Goal: Transaction & Acquisition: Download file/media

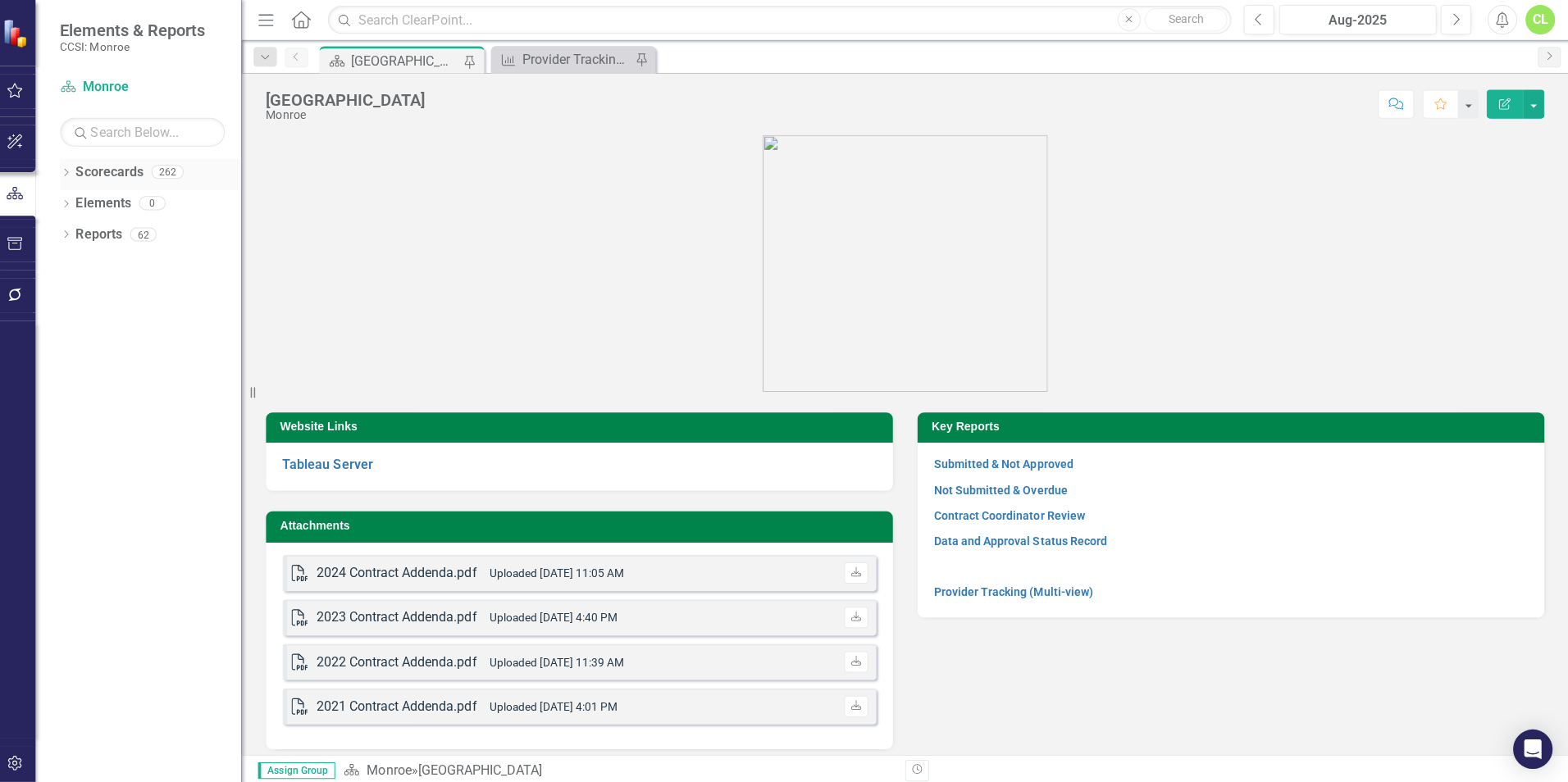
click at [70, 171] on icon "Dropdown" at bounding box center [71, 173] width 11 height 9
click at [83, 198] on icon "Dropdown" at bounding box center [80, 202] width 12 height 10
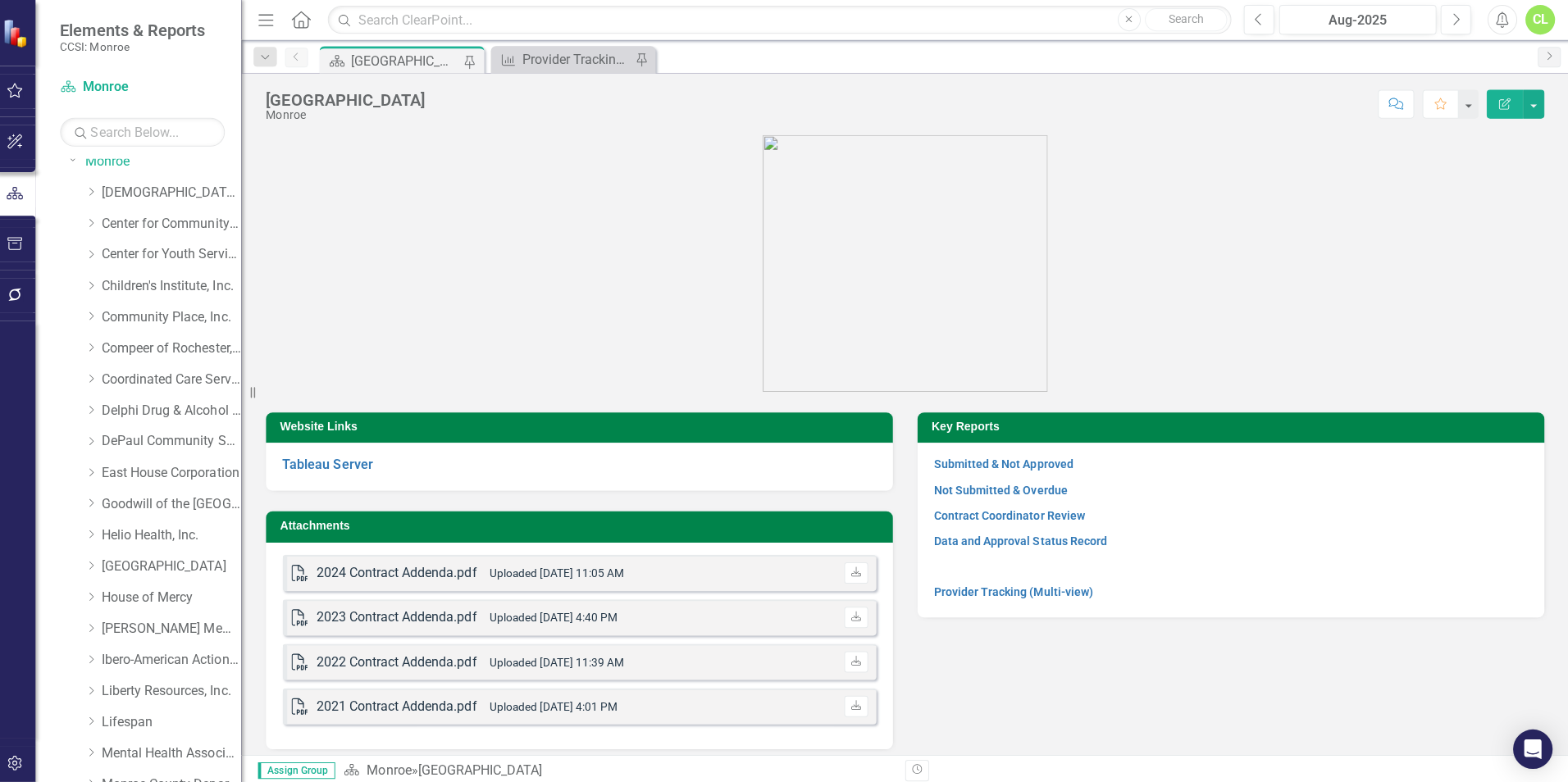
scroll to position [43, 0]
click at [111, 593] on link "House of Mercy" at bounding box center [176, 595] width 139 height 19
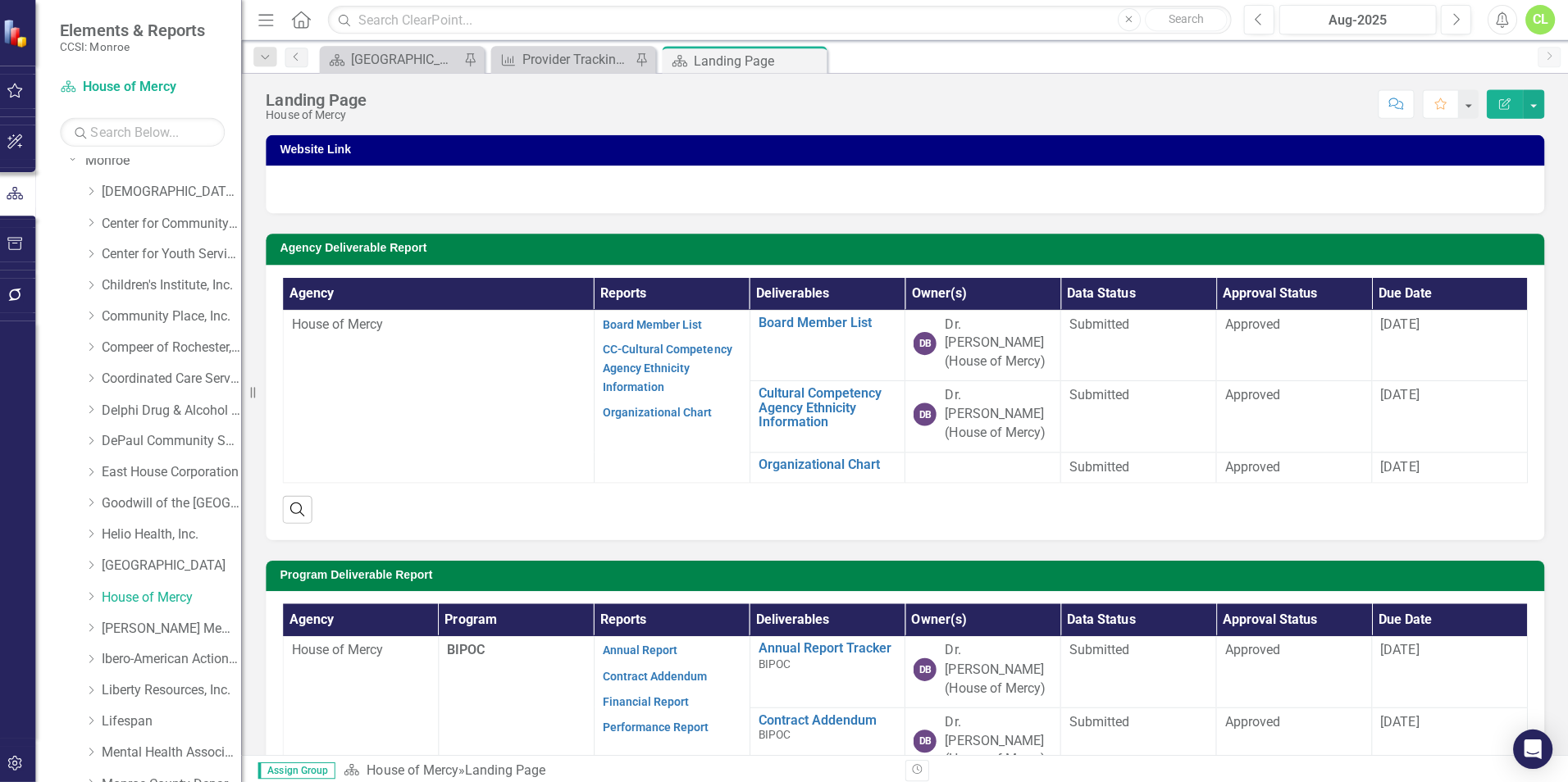
click at [781, 780] on link "Performance Report Tracker" at bounding box center [829, 795] width 138 height 29
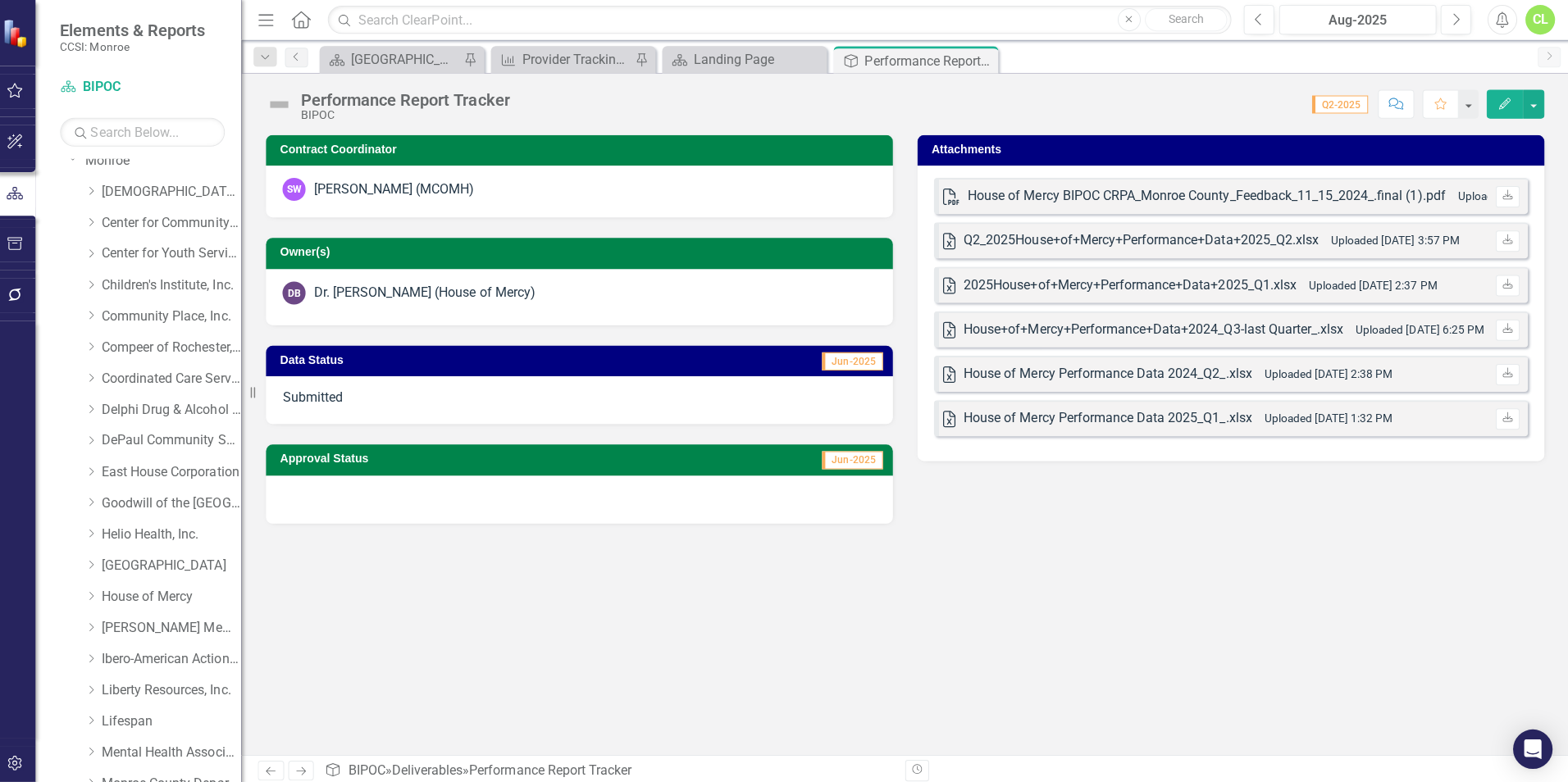
click at [1306, 282] on div "2025House+of+Mercy+Performance+Data+2025_Q1.xlsx Uploaded [DATE] 2:37 PM" at bounding box center [1201, 284] width 472 height 19
click at [1300, 231] on div "Q2_2025House+of+Mercy+Performance+Data+2025_Q2.xlsx" at bounding box center [1141, 240] width 353 height 19
click at [1504, 234] on icon "Download" at bounding box center [1506, 239] width 12 height 10
click at [1505, 281] on icon "Download" at bounding box center [1506, 284] width 12 height 10
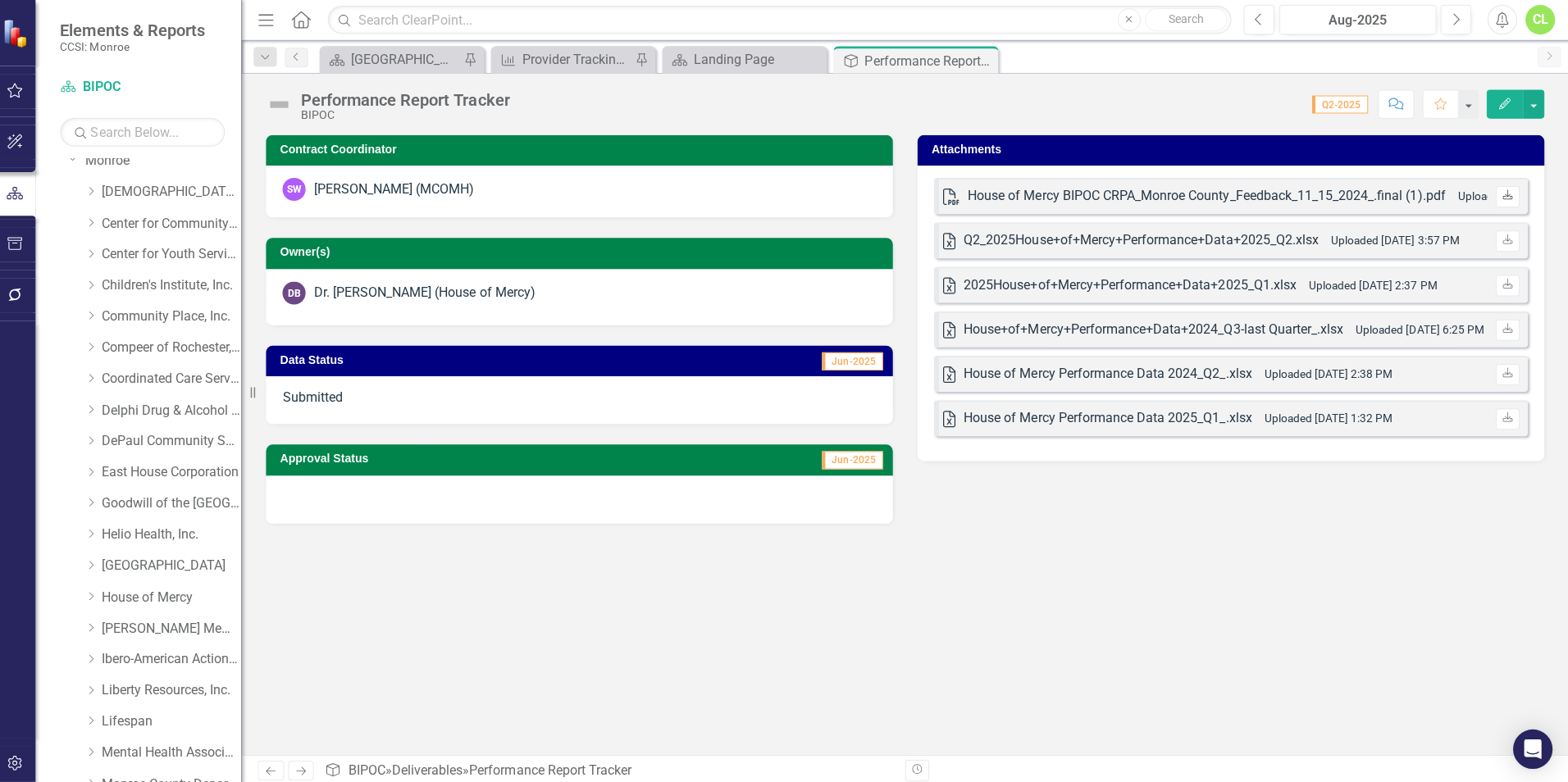
click at [1503, 191] on icon "Download" at bounding box center [1506, 196] width 12 height 10
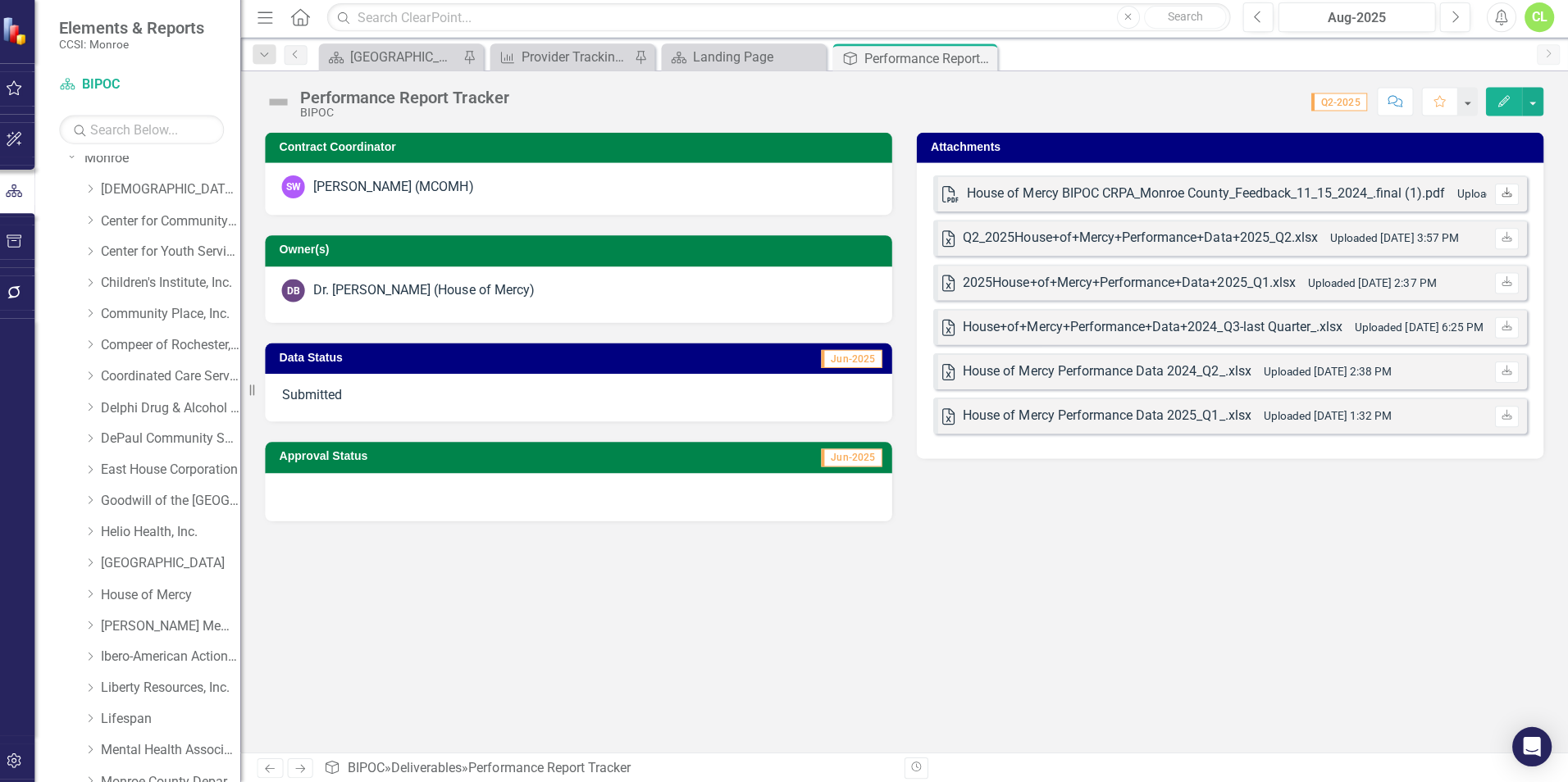
click at [1506, 190] on icon at bounding box center [1506, 195] width 10 height 10
click at [1496, 285] on link "Download" at bounding box center [1507, 284] width 24 height 21
click at [930, 56] on div "Performance Report Tracker" at bounding box center [911, 61] width 88 height 21
click at [562, 58] on div "Provider Tracking (Multi-view)" at bounding box center [580, 60] width 109 height 21
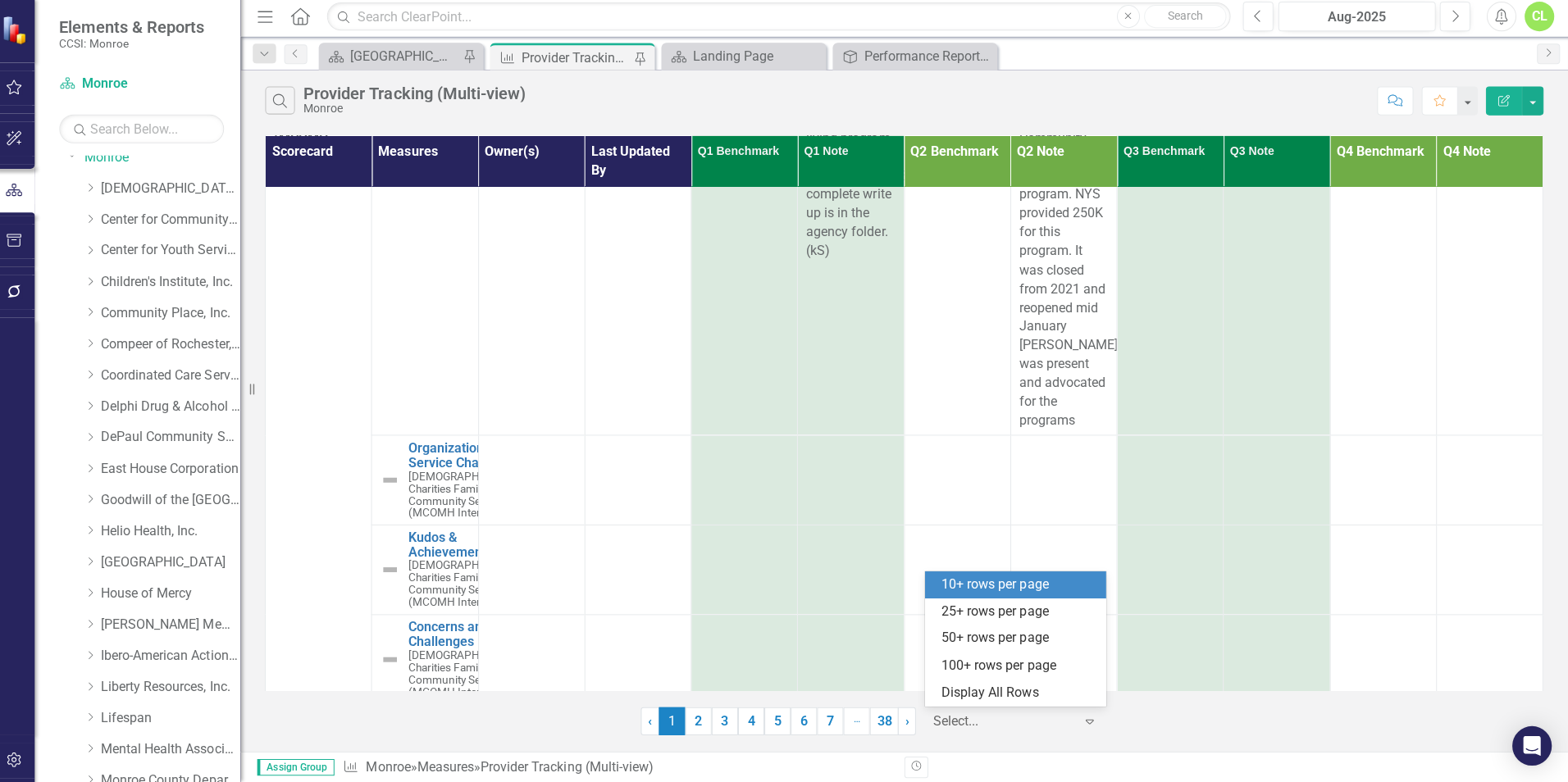
click at [1094, 719] on icon "Expand" at bounding box center [1091, 720] width 16 height 13
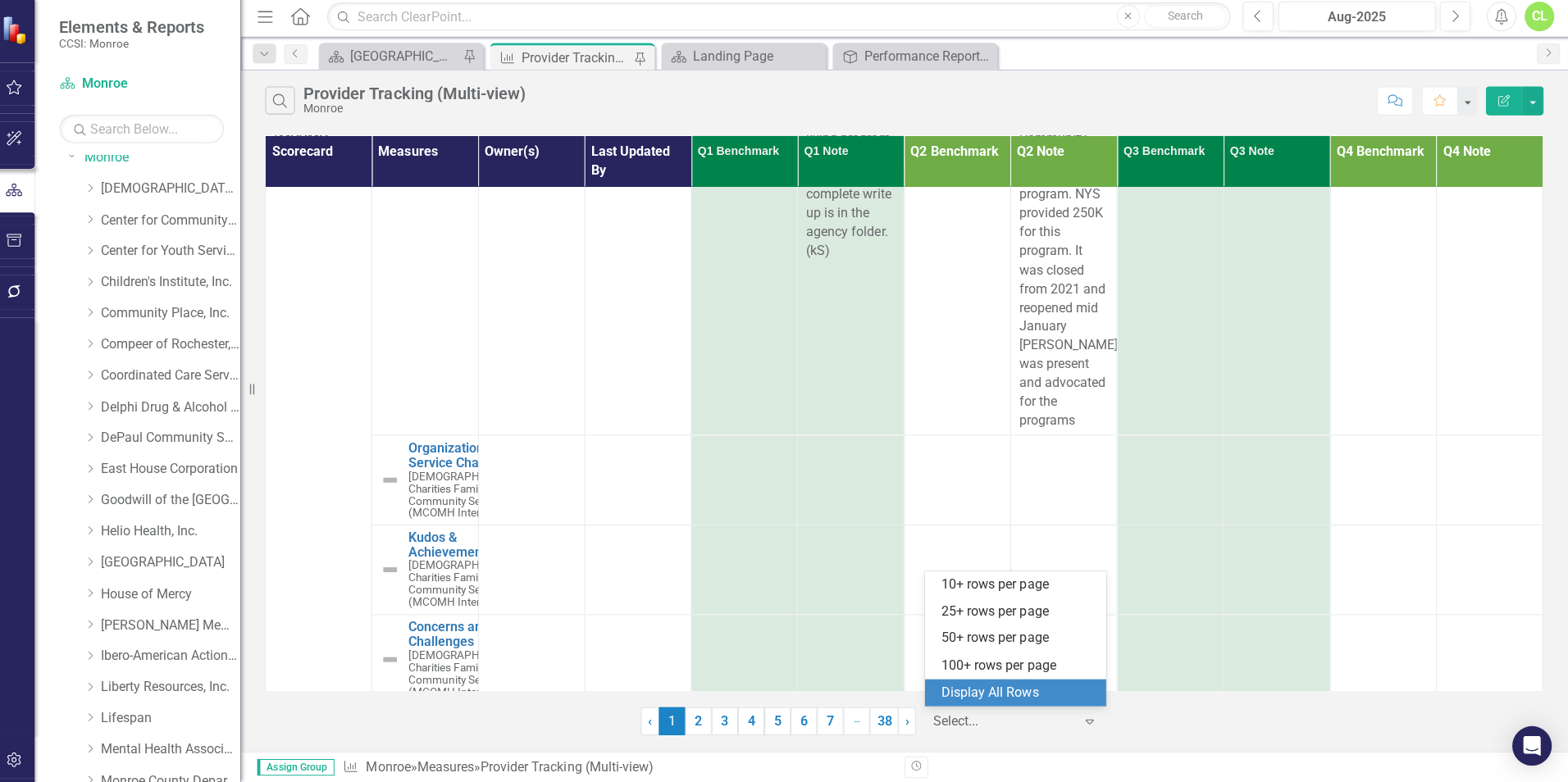
click at [1069, 691] on div "Display All Rows" at bounding box center [1021, 693] width 154 height 19
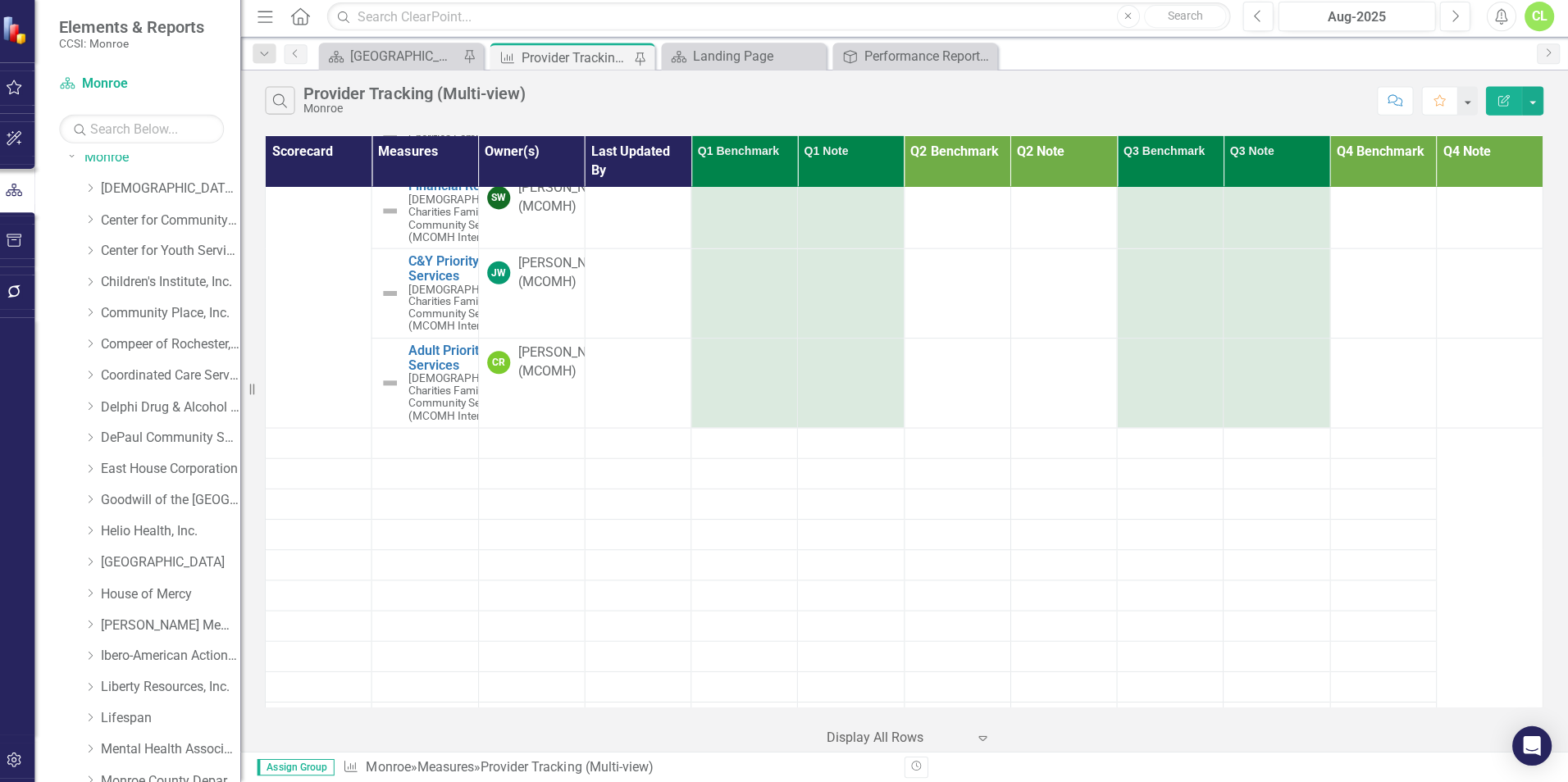
scroll to position [1360, 0]
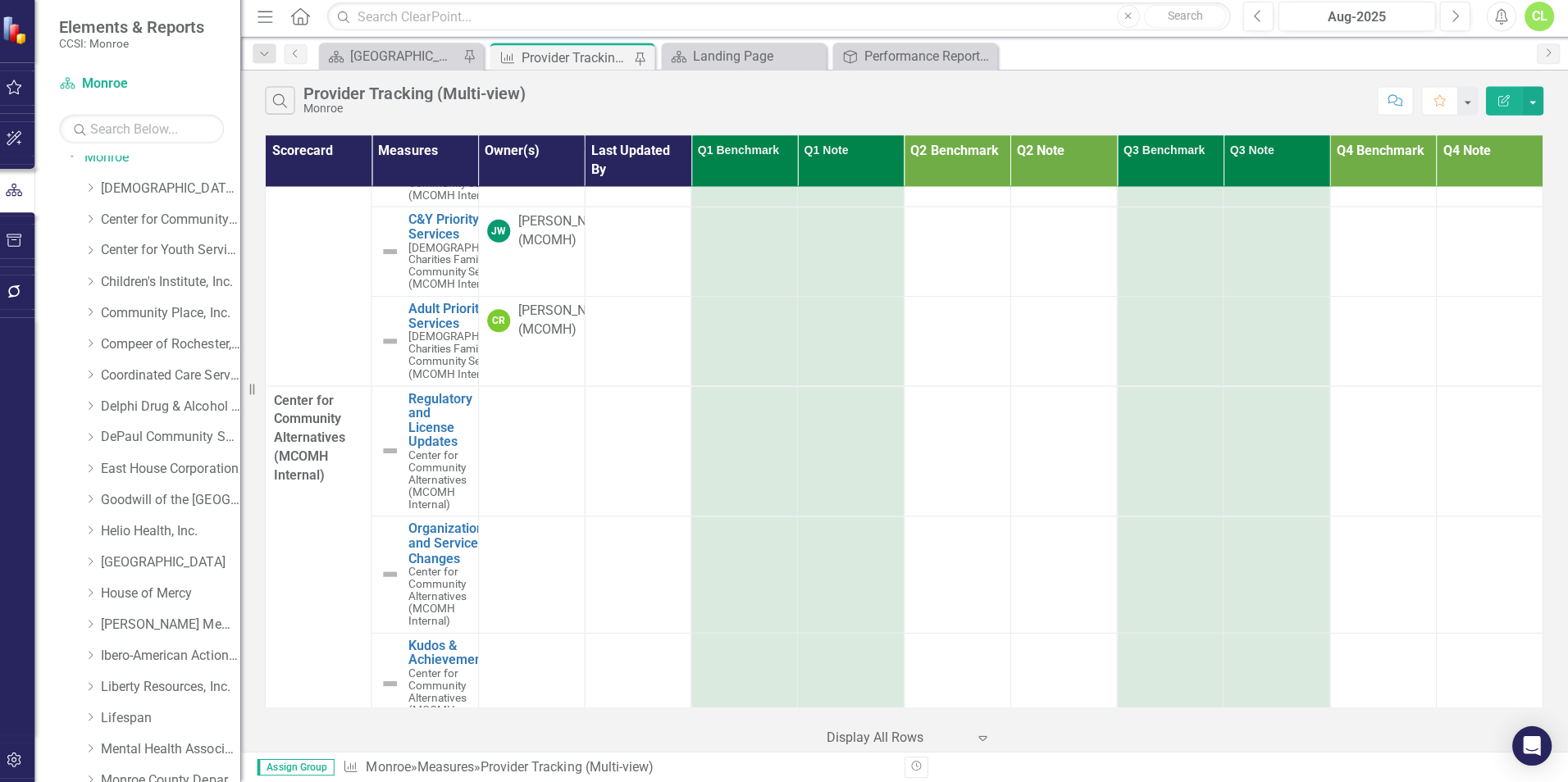
click at [1543, 207] on div "Scorecard Measures Owner(s) Last Updated By Q1 Benchmark Q1 Note Q2 Benchmark Q…" at bounding box center [907, 443] width 1322 height 617
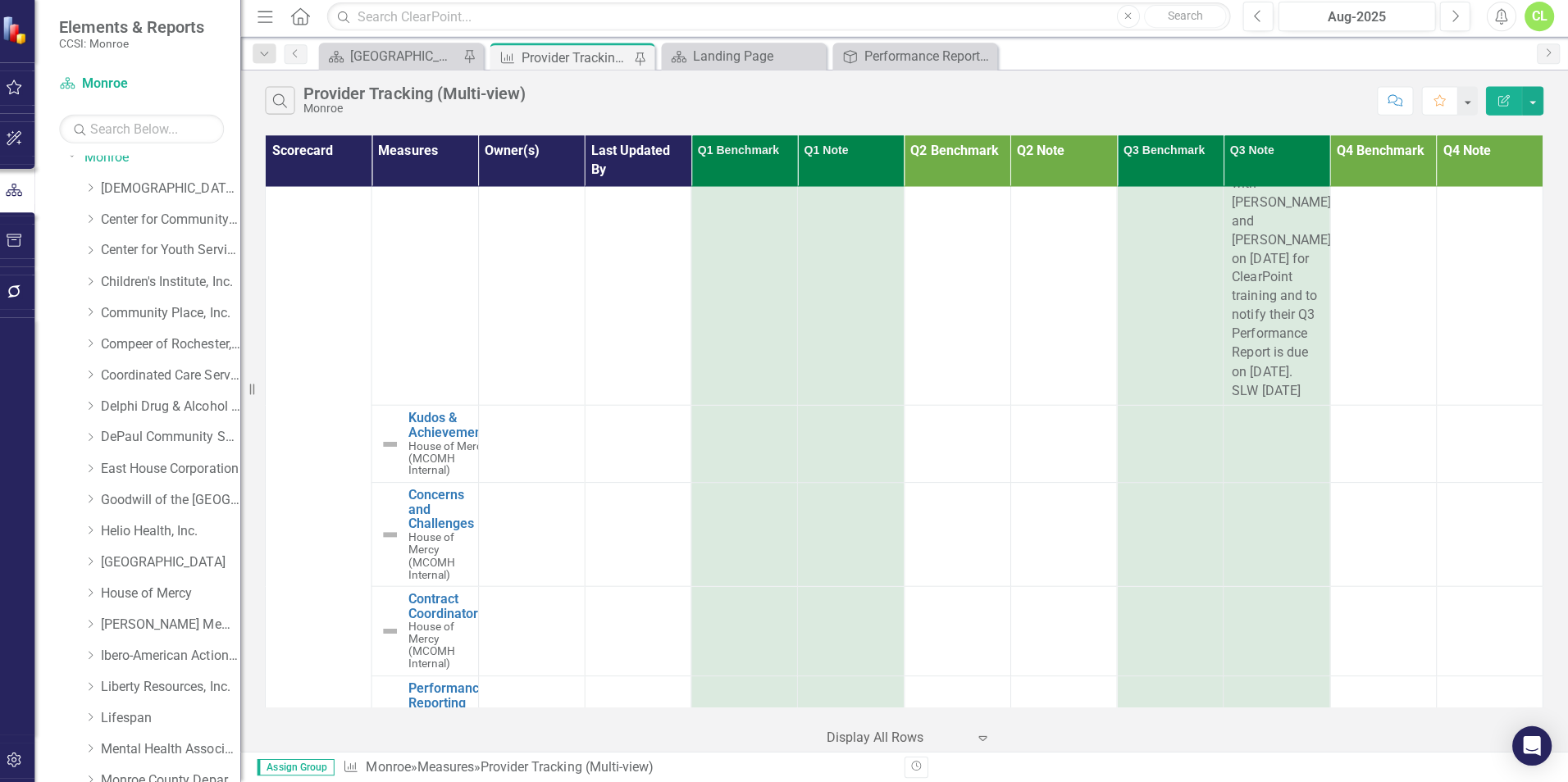
scroll to position [27729, 0]
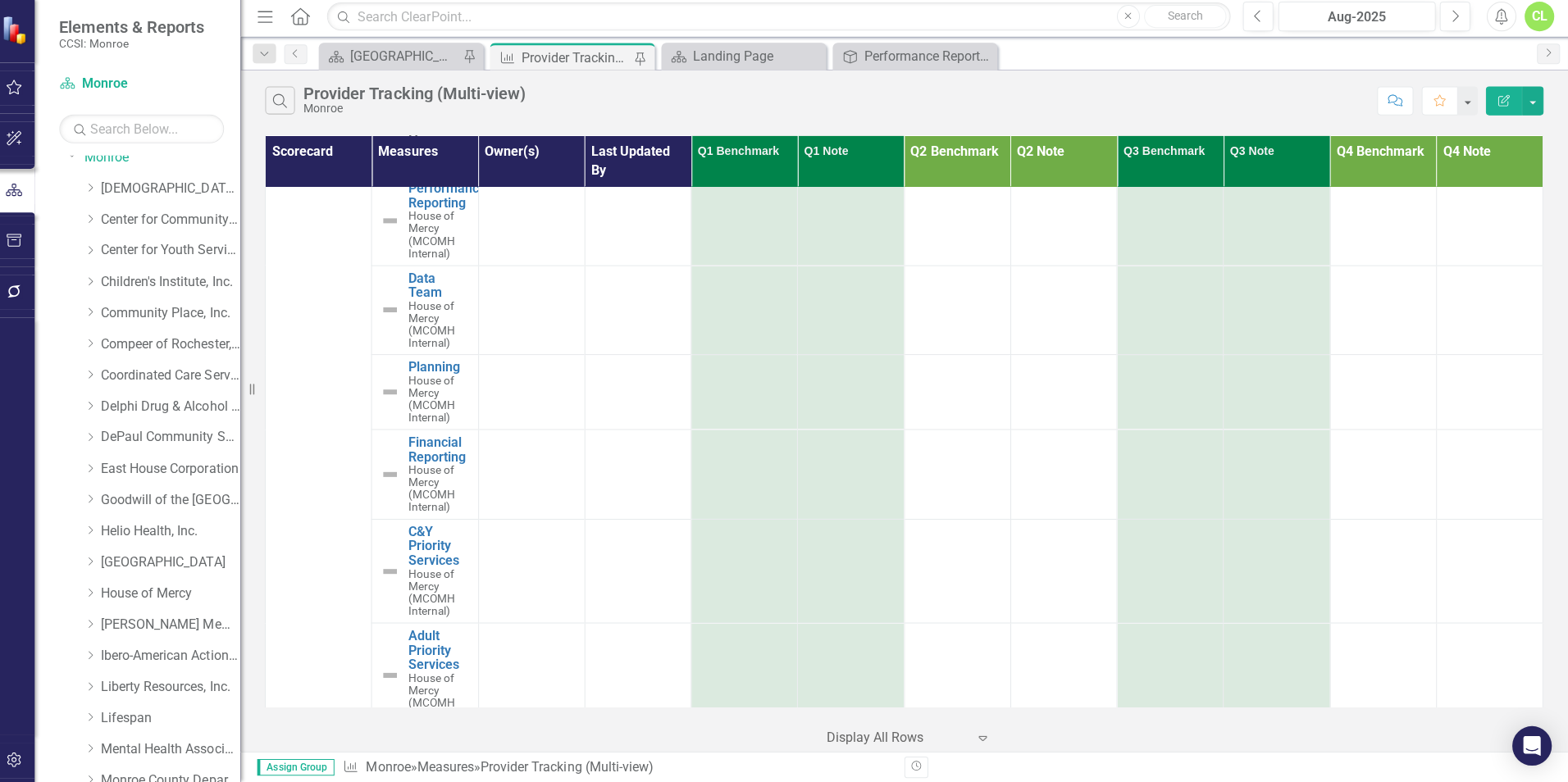
click at [1542, 697] on div "Scorecard Measures Owner(s) Last Updated By Q1 Benchmark Q1 Note Q2 Benchmark Q…" at bounding box center [907, 423] width 1273 height 569
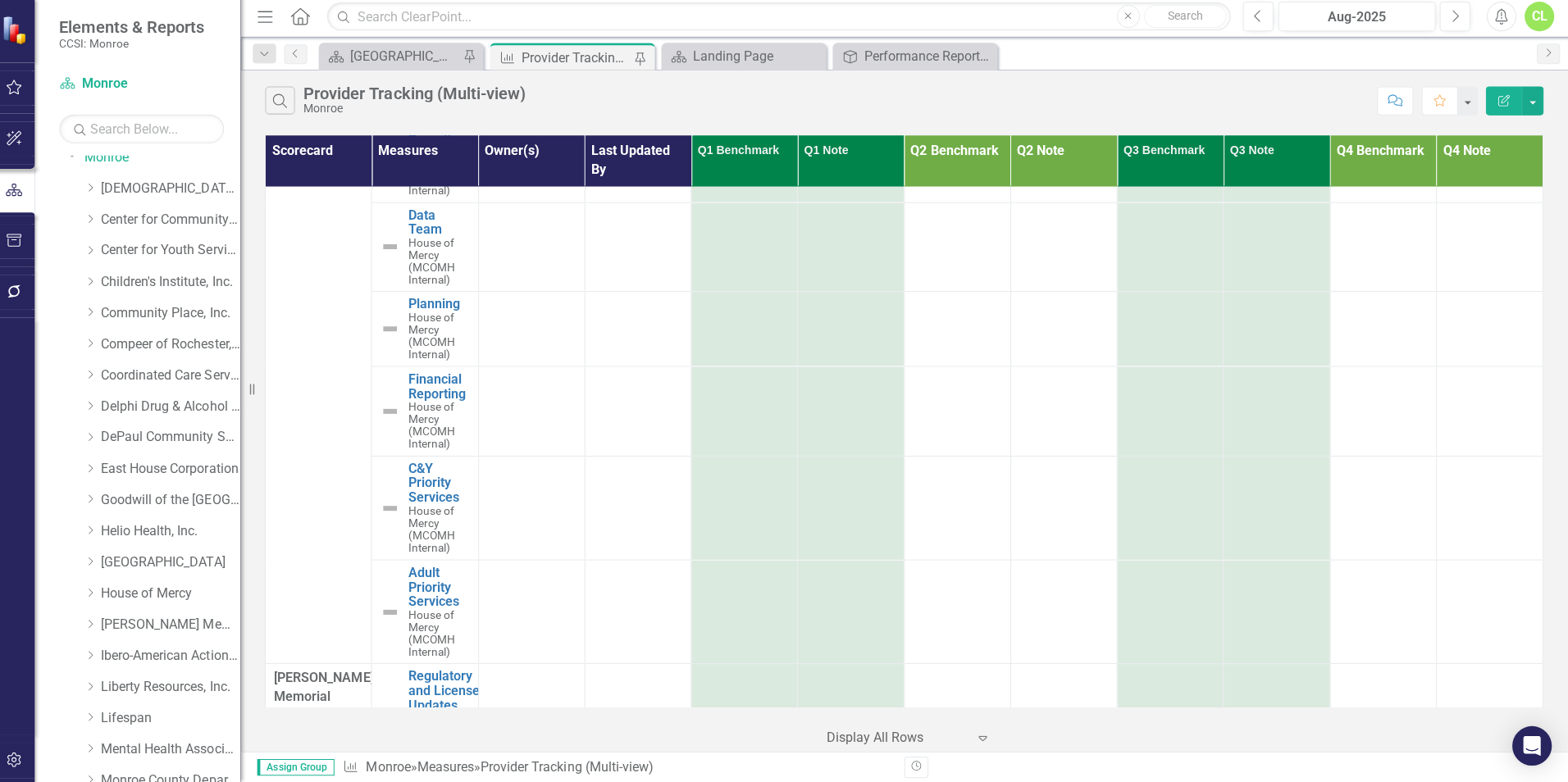
scroll to position [27567, 0]
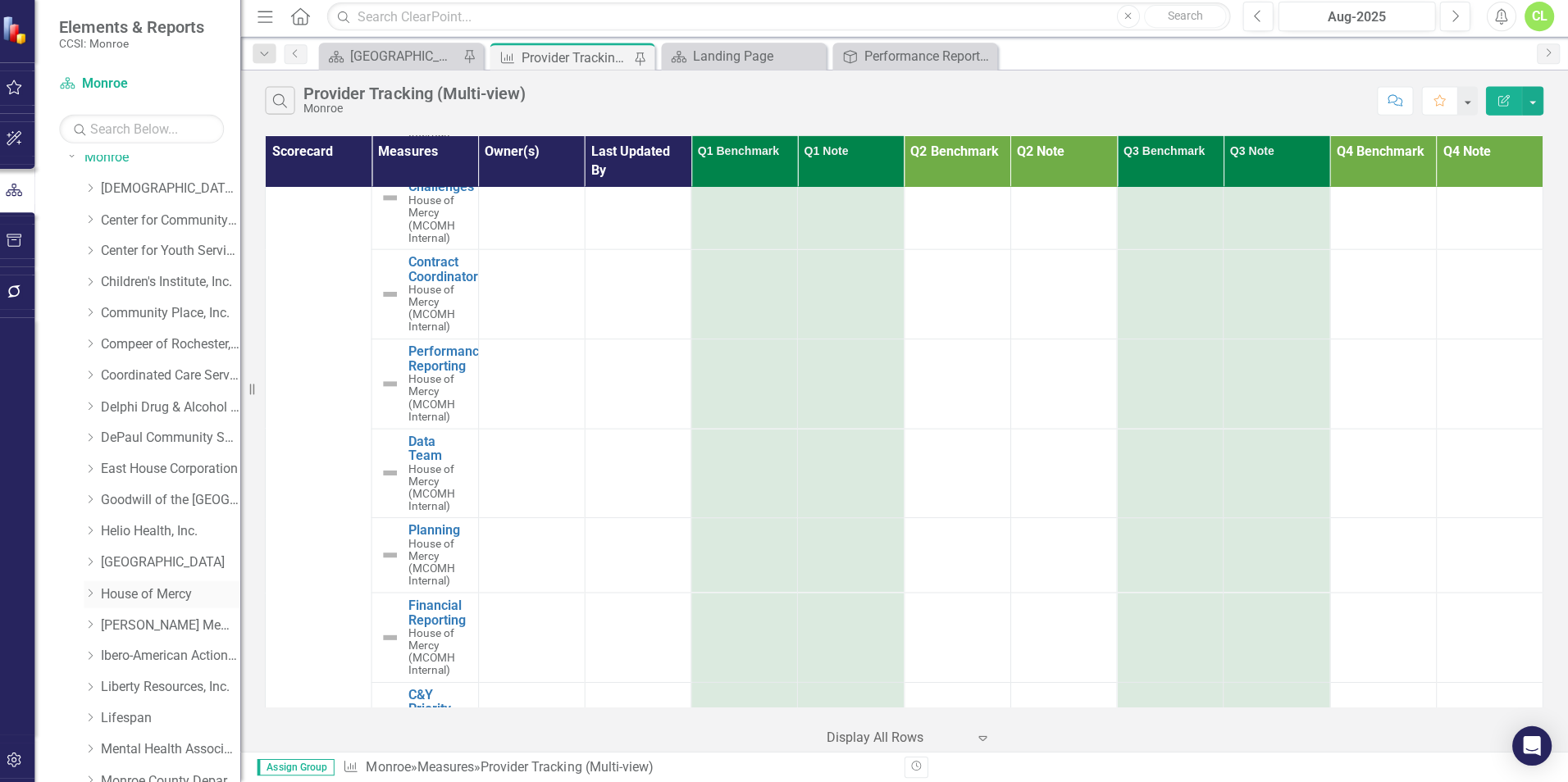
click at [97, 589] on icon "Dropdown" at bounding box center [97, 594] width 12 height 10
click at [123, 684] on link "Homeless Support Services" at bounding box center [185, 687] width 123 height 19
click at [162, 684] on link "Homeless Support Services" at bounding box center [185, 687] width 123 height 19
click at [156, 685] on link "Homeless Support Services" at bounding box center [185, 687] width 123 height 19
click at [110, 589] on link "House of Mercy" at bounding box center [176, 595] width 139 height 19
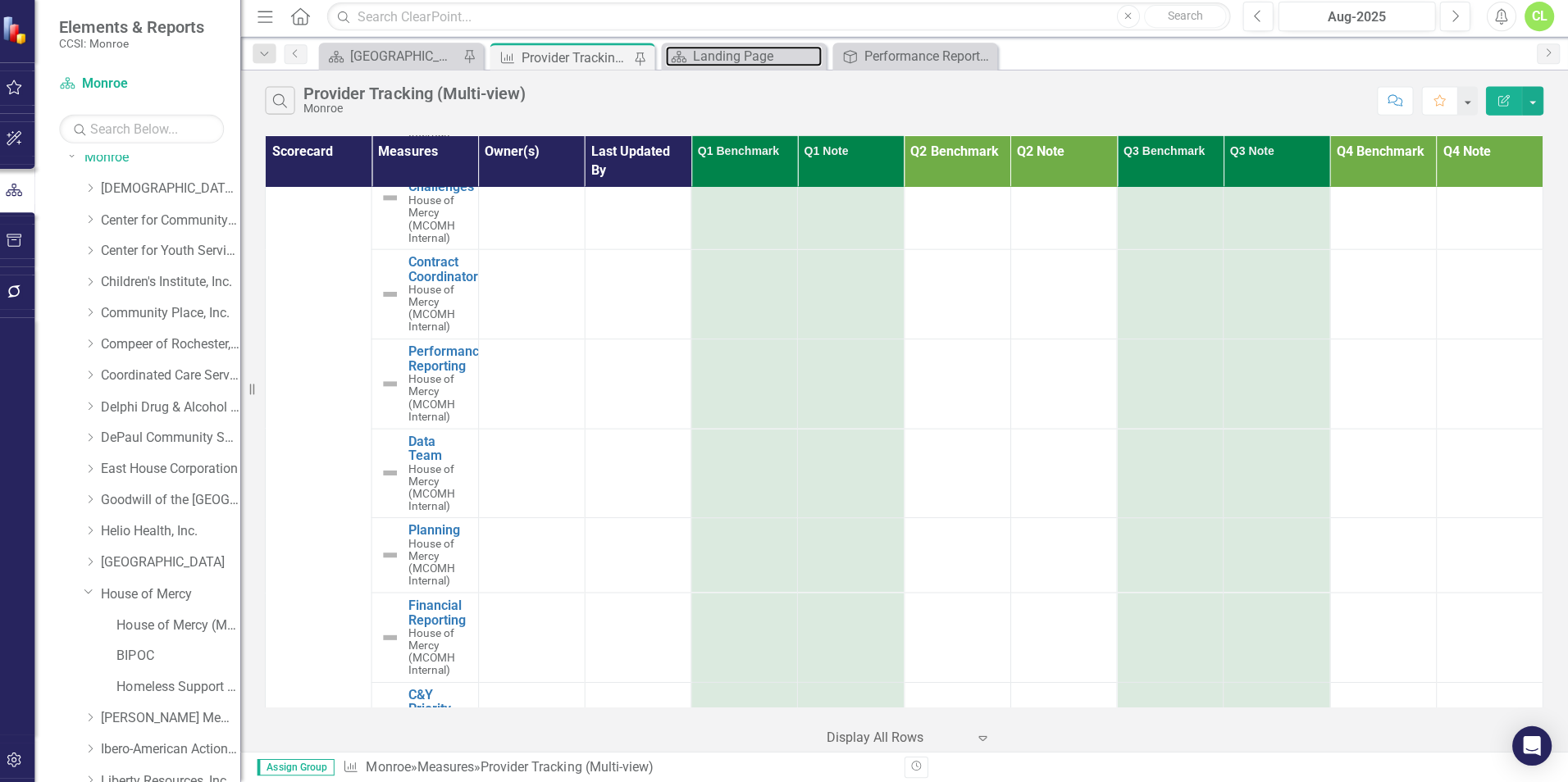
click at [751, 50] on div "Landing Page" at bounding box center [760, 60] width 129 height 21
click at [110, 73] on div "Scorecard Monroe" at bounding box center [148, 87] width 164 height 27
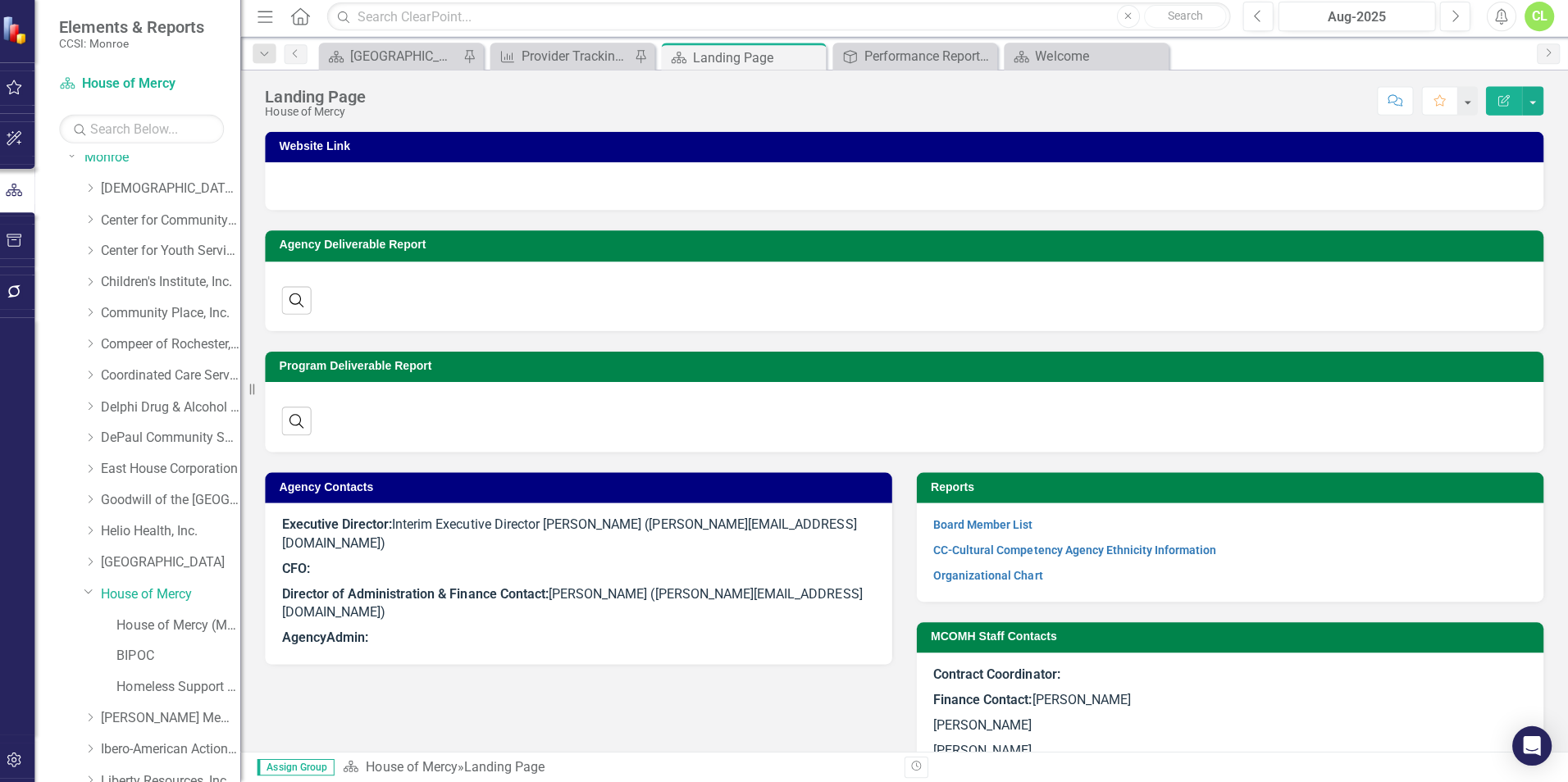
scroll to position [83, 0]
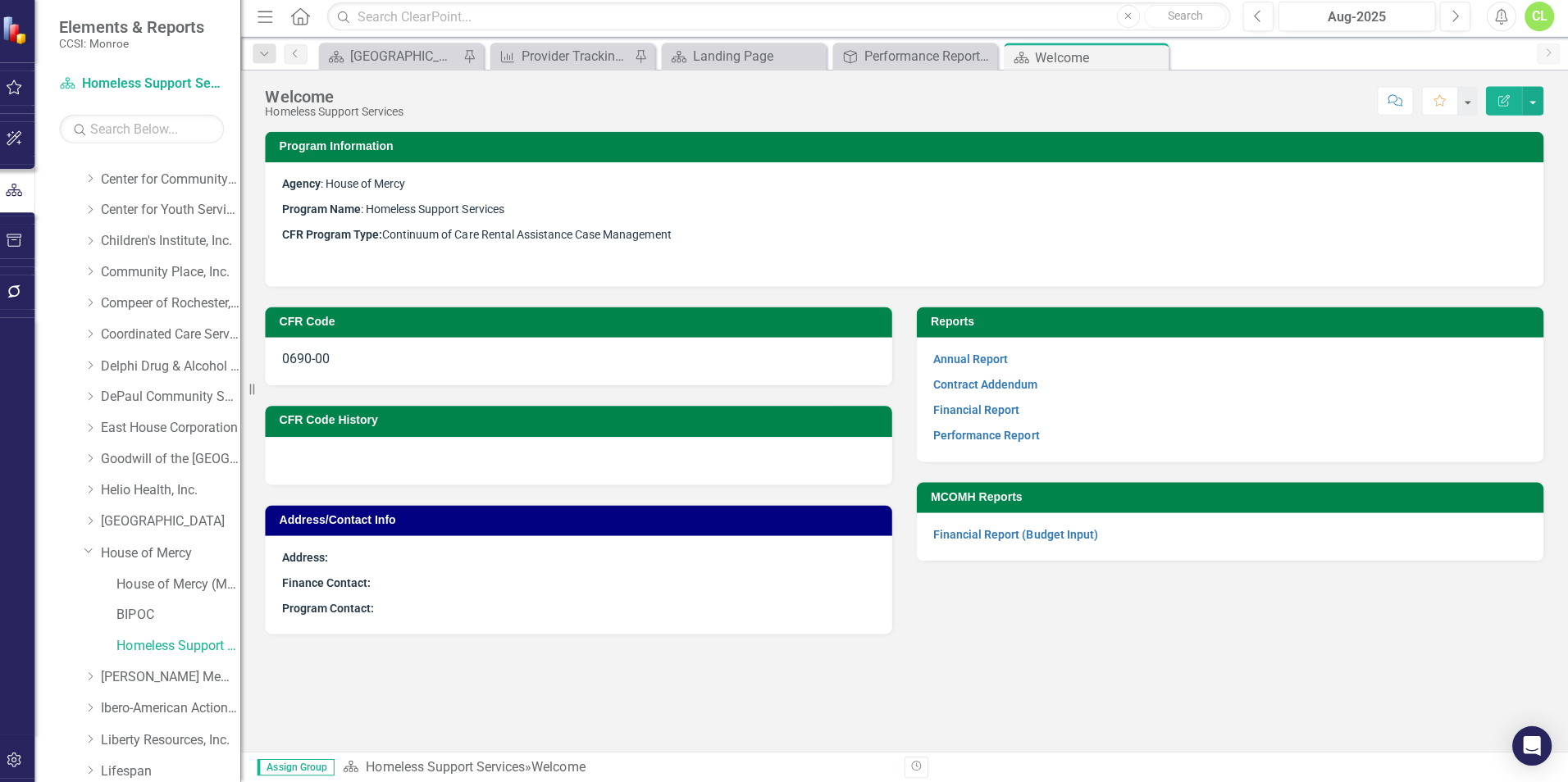
click at [332, 237] on strong "CFR Program Type:" at bounding box center [337, 237] width 100 height 13
click at [353, 451] on div at bounding box center [583, 462] width 624 height 48
click at [186, 577] on link "House of Mercy (MCOMH Internal)" at bounding box center [185, 585] width 123 height 19
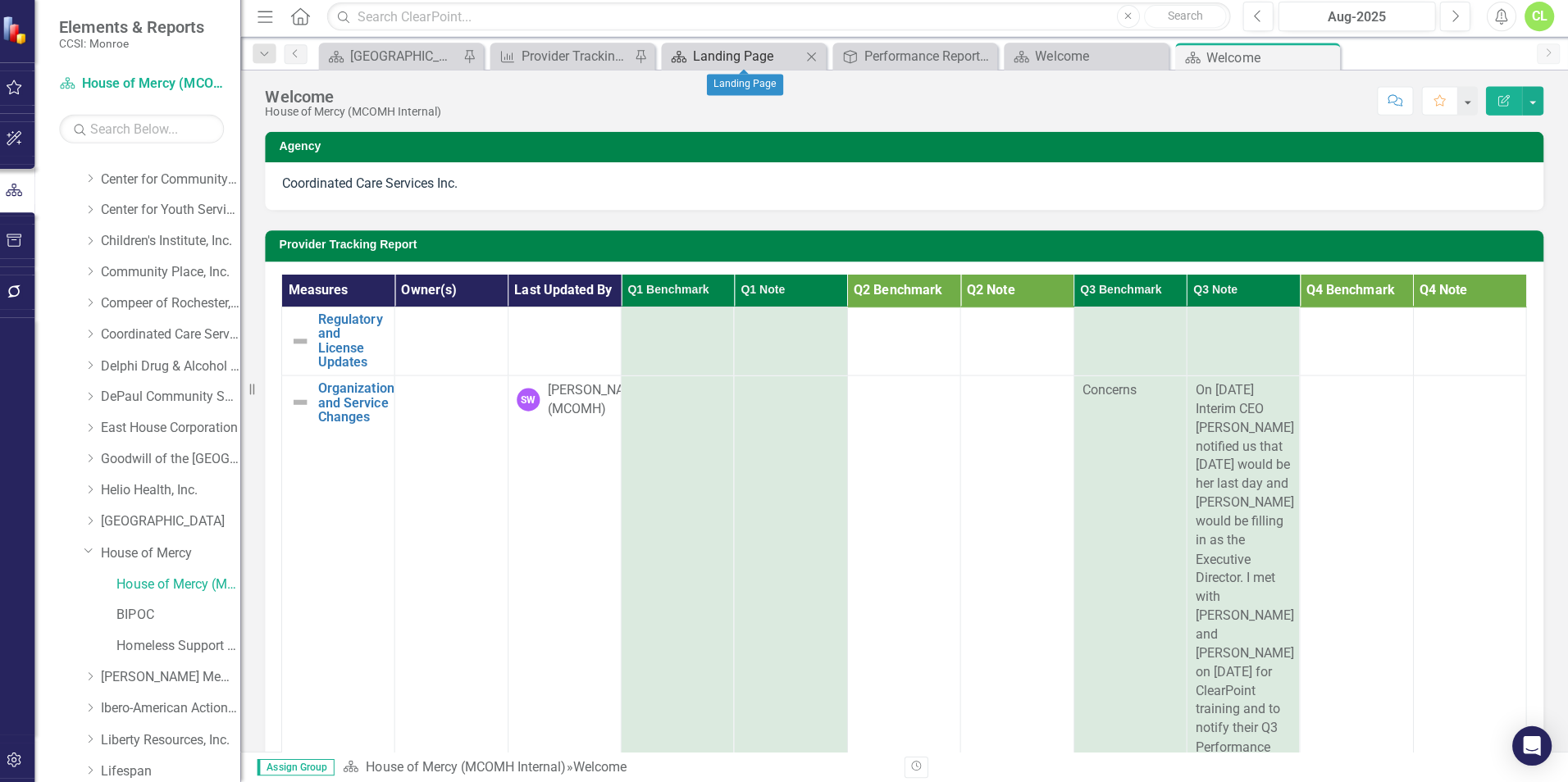
click at [759, 52] on div "Landing Page" at bounding box center [750, 60] width 109 height 21
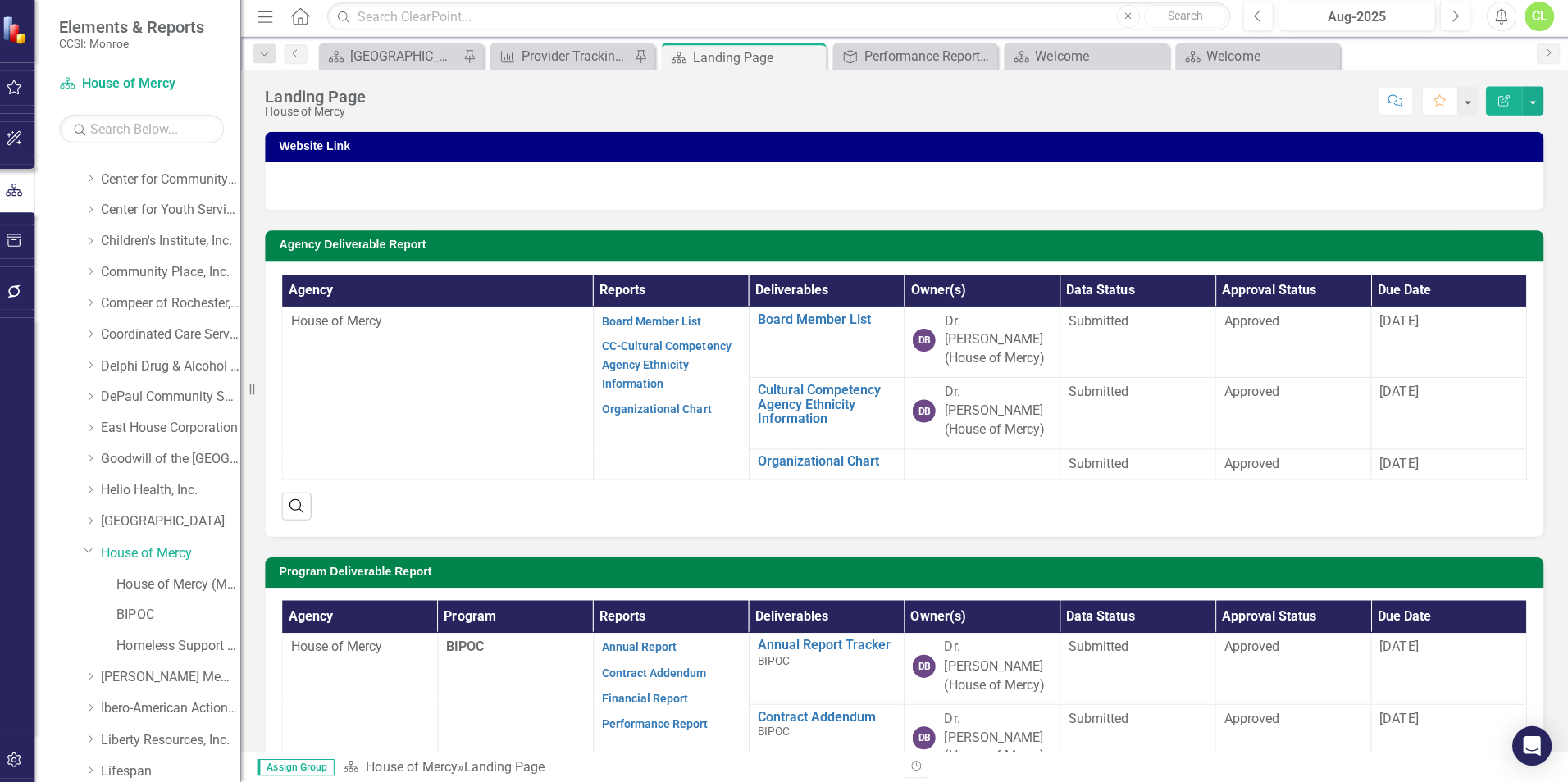
click at [669, 481] on div "Search" at bounding box center [907, 501] width 1240 height 40
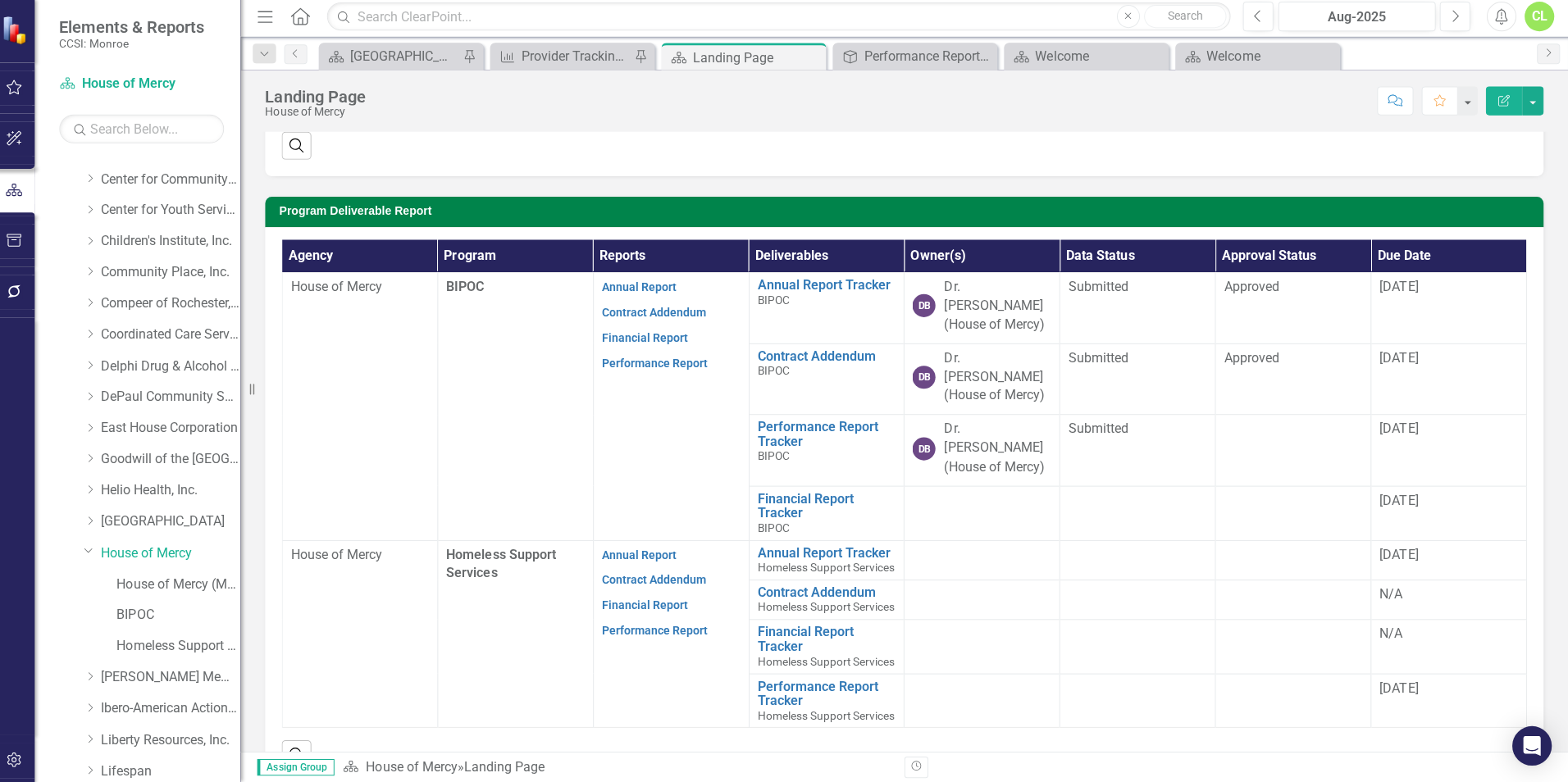
scroll to position [356, 0]
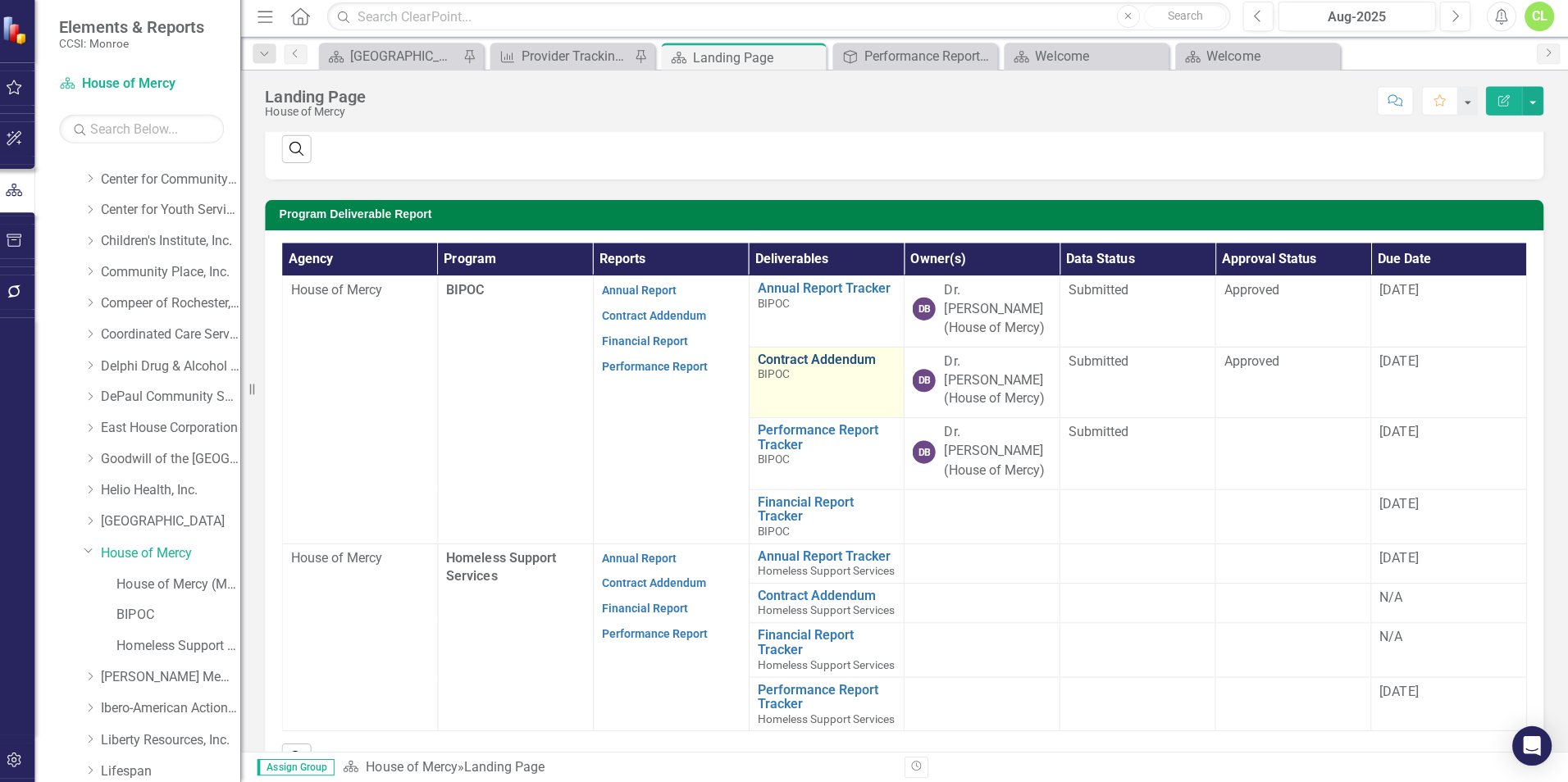
click at [794, 354] on link "Contract Addendum" at bounding box center [829, 361] width 138 height 15
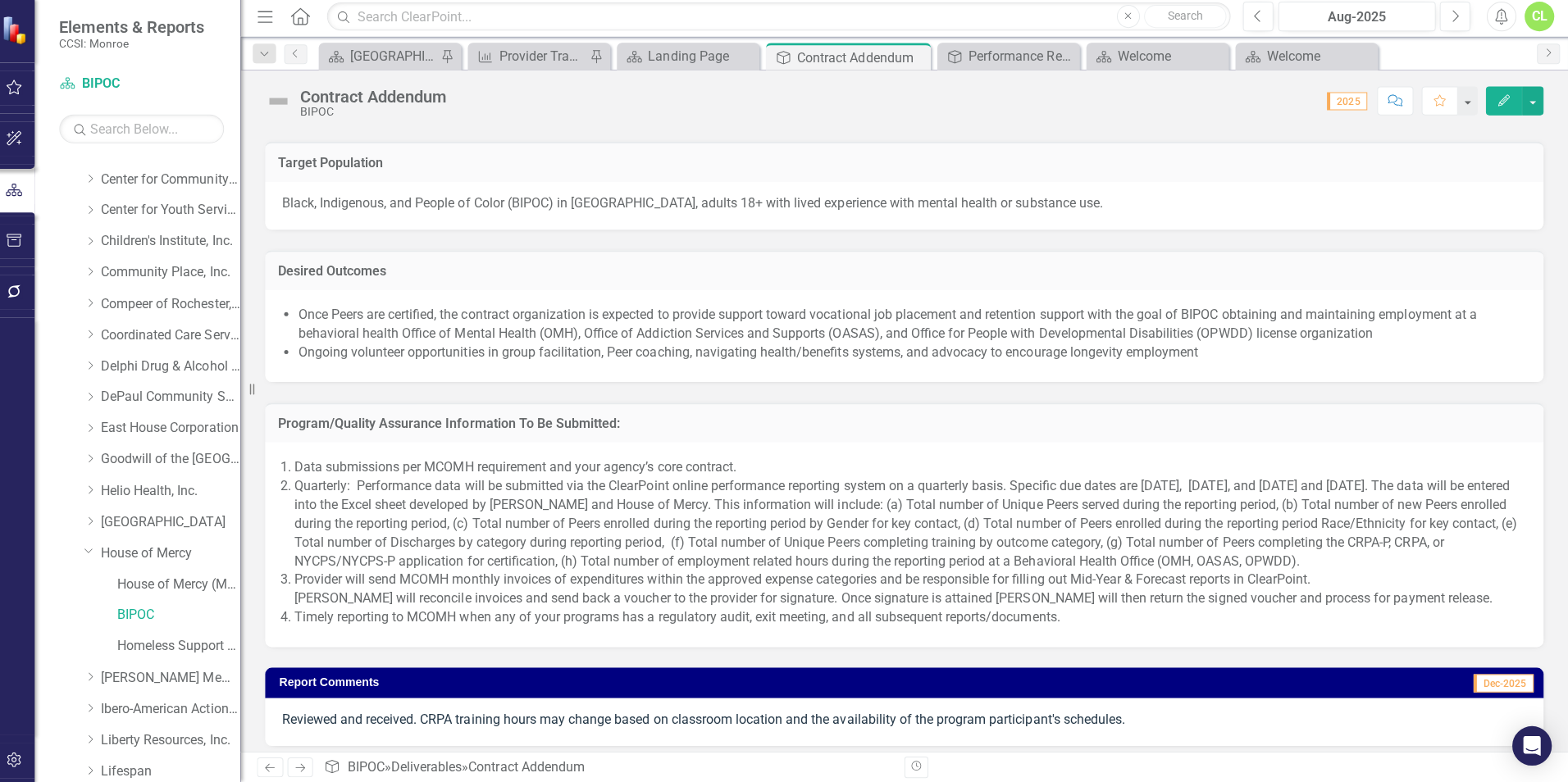
scroll to position [1156, 0]
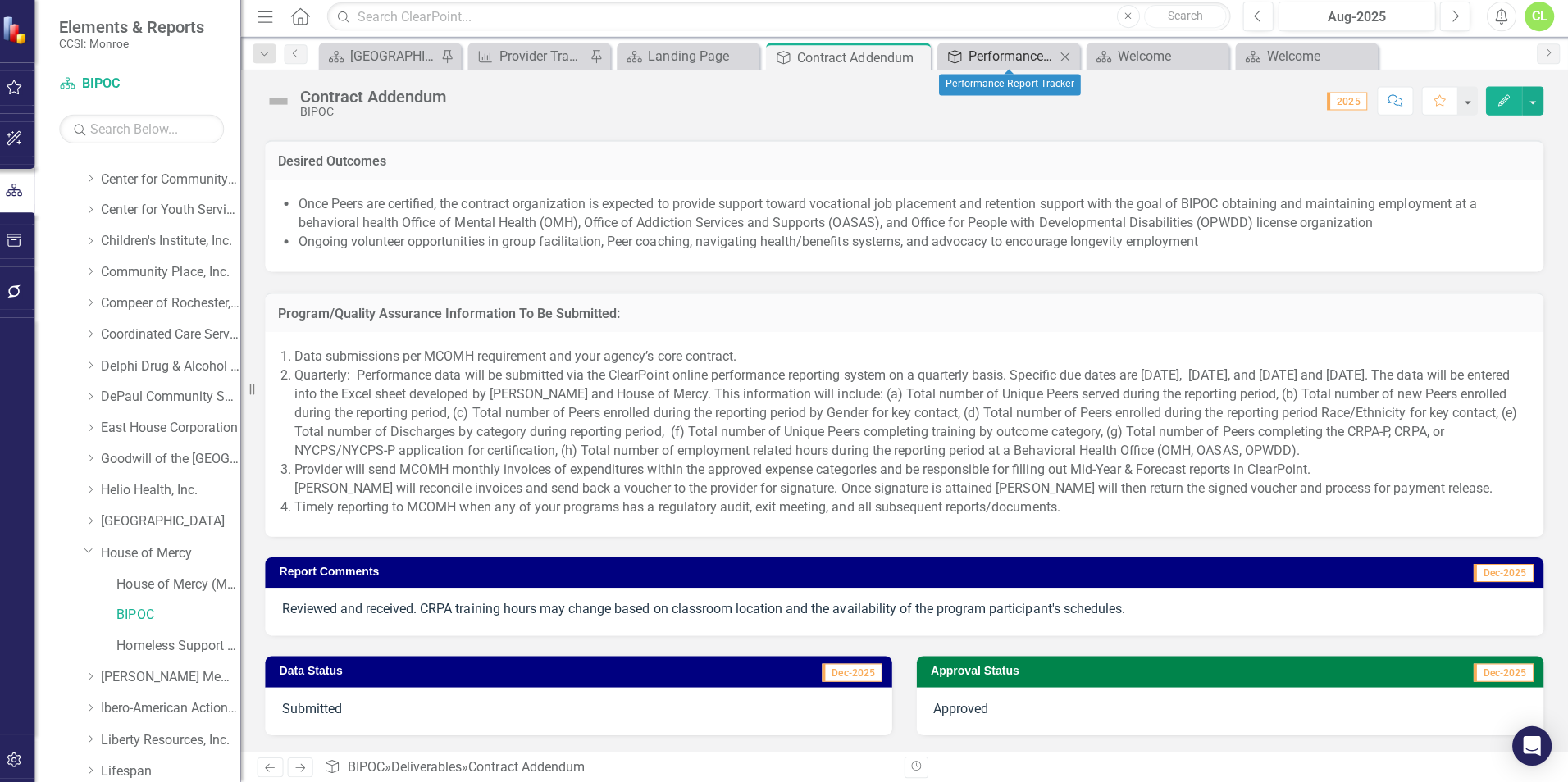
click at [1056, 62] on div "Performance Report Tracker" at bounding box center [1014, 60] width 86 height 21
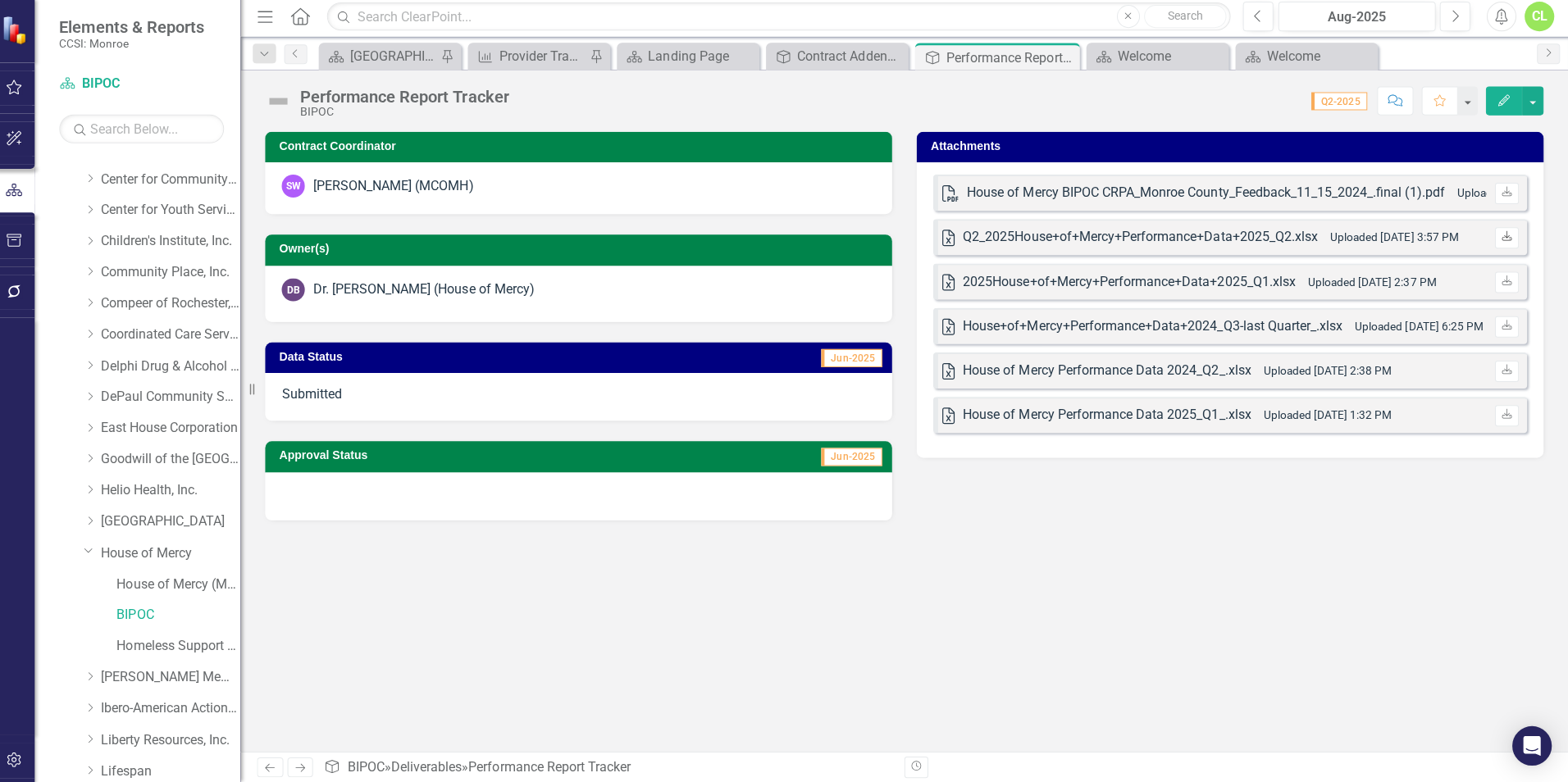
click at [1504, 232] on link "Download" at bounding box center [1507, 240] width 24 height 21
click at [1071, 241] on div "Q2_2025House+of+Mercy+Performance+Data+2025_Q2.xlsx" at bounding box center [1141, 240] width 353 height 19
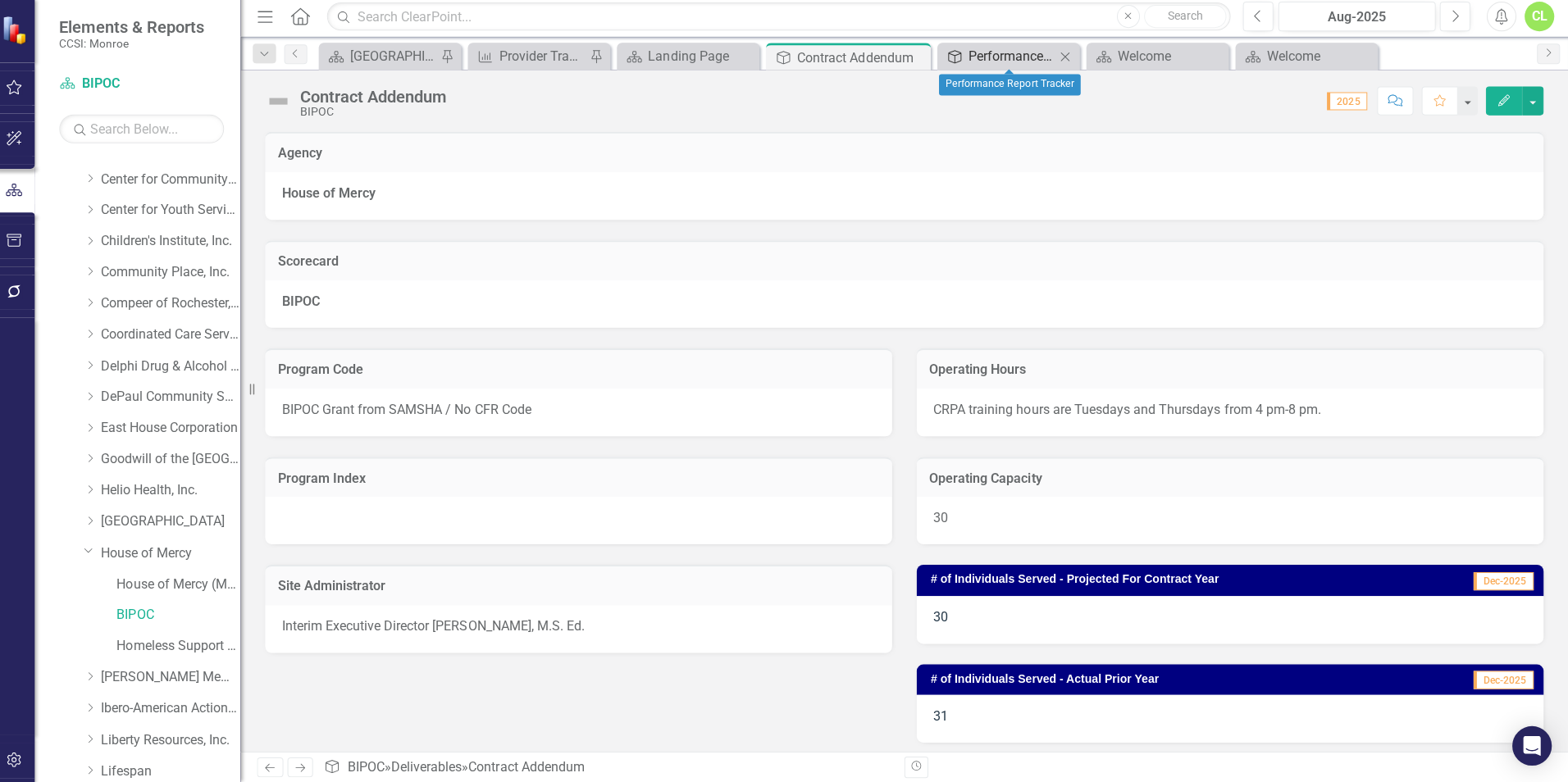
click at [996, 68] on div "Performance Report Tracker" at bounding box center [1014, 60] width 86 height 21
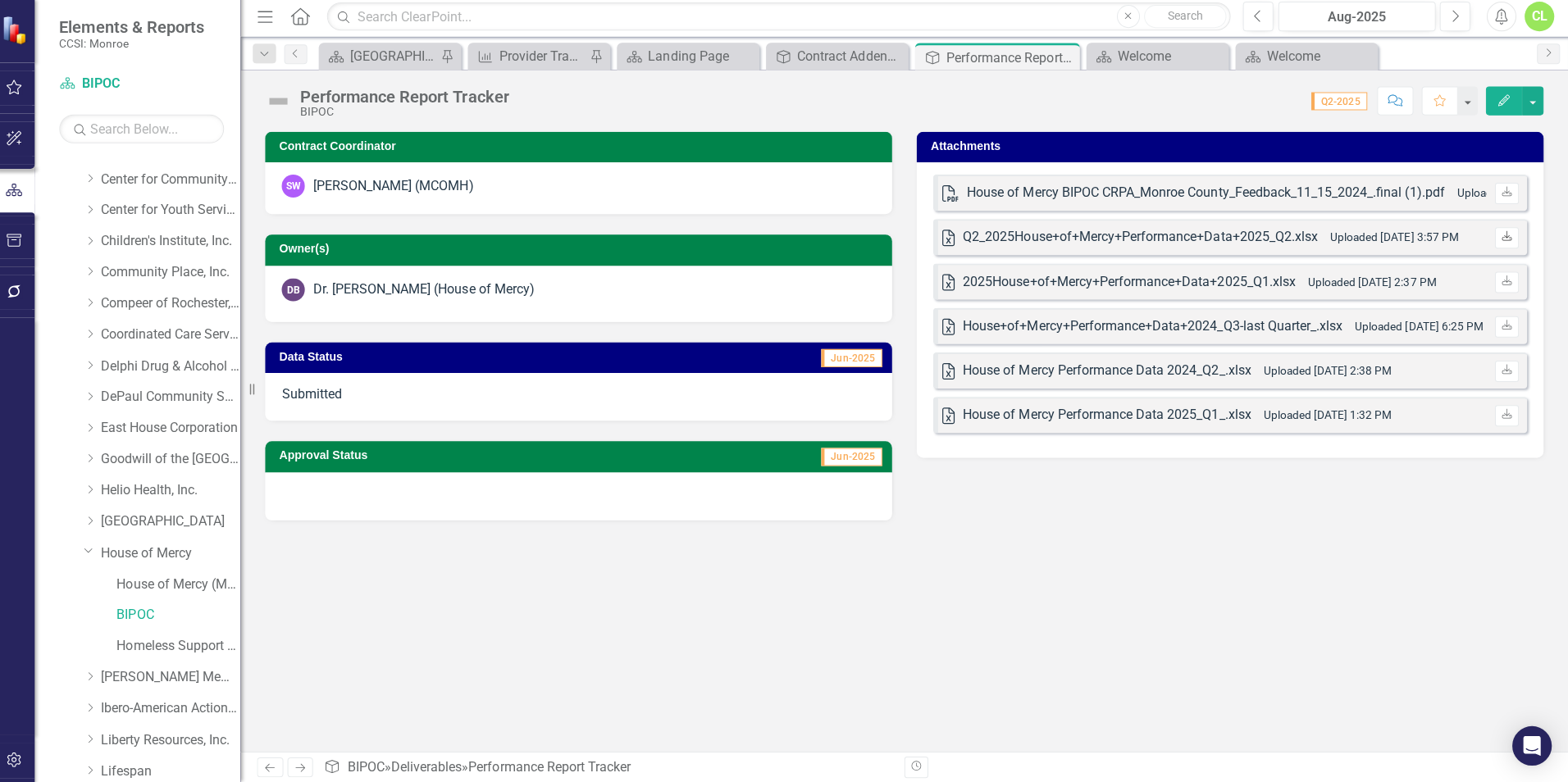
click at [1502, 232] on link "Download" at bounding box center [1507, 240] width 24 height 21
click at [1530, 109] on button "button" at bounding box center [1532, 104] width 21 height 29
click at [1197, 279] on div "2025House+of+Mercy+Performance+Data+2025_Q1.xlsx" at bounding box center [1131, 284] width 332 height 19
click at [1199, 231] on div "Q2_2025House+of+Mercy+Performance+Data+2025_Q2.xlsx" at bounding box center [1141, 240] width 353 height 19
click at [1507, 239] on icon "Download" at bounding box center [1506, 239] width 12 height 10
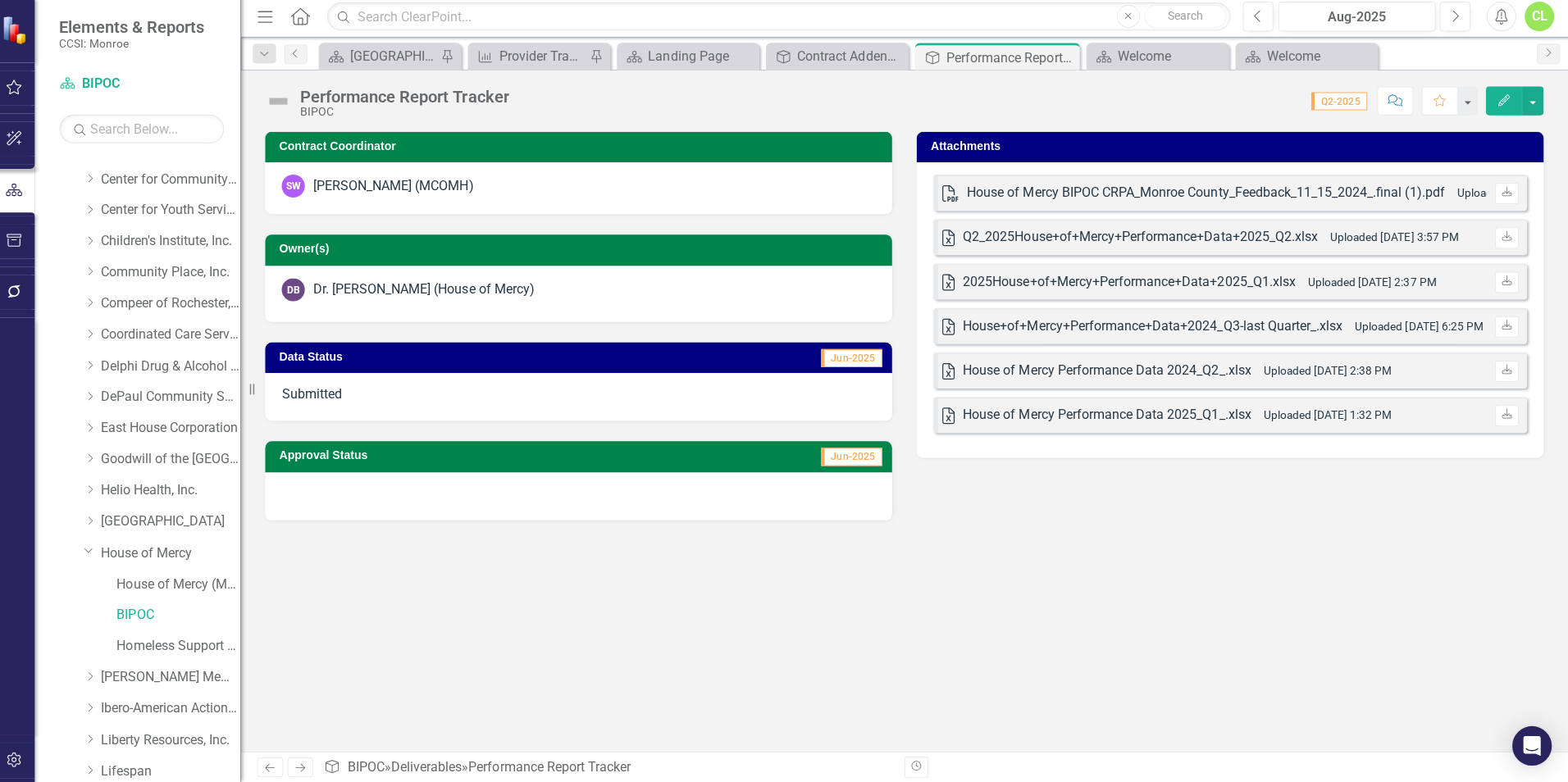
click at [1261, 243] on div "Q2_2025House+of+Mercy+Performance+Data+2025_Q2.xlsx" at bounding box center [1141, 240] width 353 height 19
drag, startPoint x: 1348, startPoint y: 242, endPoint x: 1503, endPoint y: 232, distance: 155.3
click at [1503, 232] on link "Download" at bounding box center [1507, 240] width 24 height 21
click at [1512, 238] on icon "Download" at bounding box center [1506, 239] width 12 height 10
click at [938, 59] on icon "Deliverable" at bounding box center [934, 60] width 16 height 13
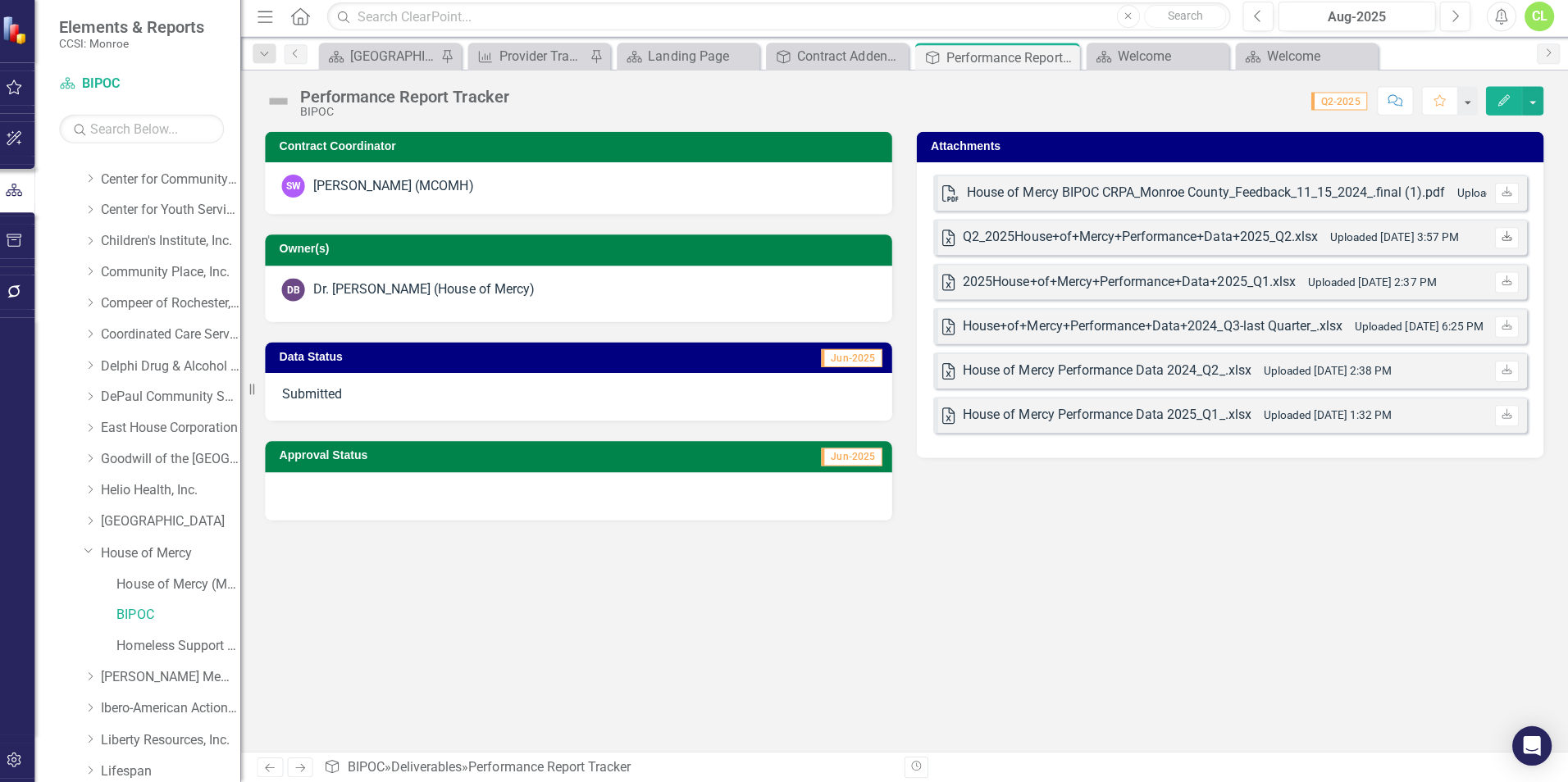
click at [1500, 234] on icon "Download" at bounding box center [1506, 239] width 12 height 10
click at [1506, 232] on link "Download" at bounding box center [1507, 240] width 24 height 21
click at [117, 552] on link "House of Mercy" at bounding box center [176, 555] width 139 height 19
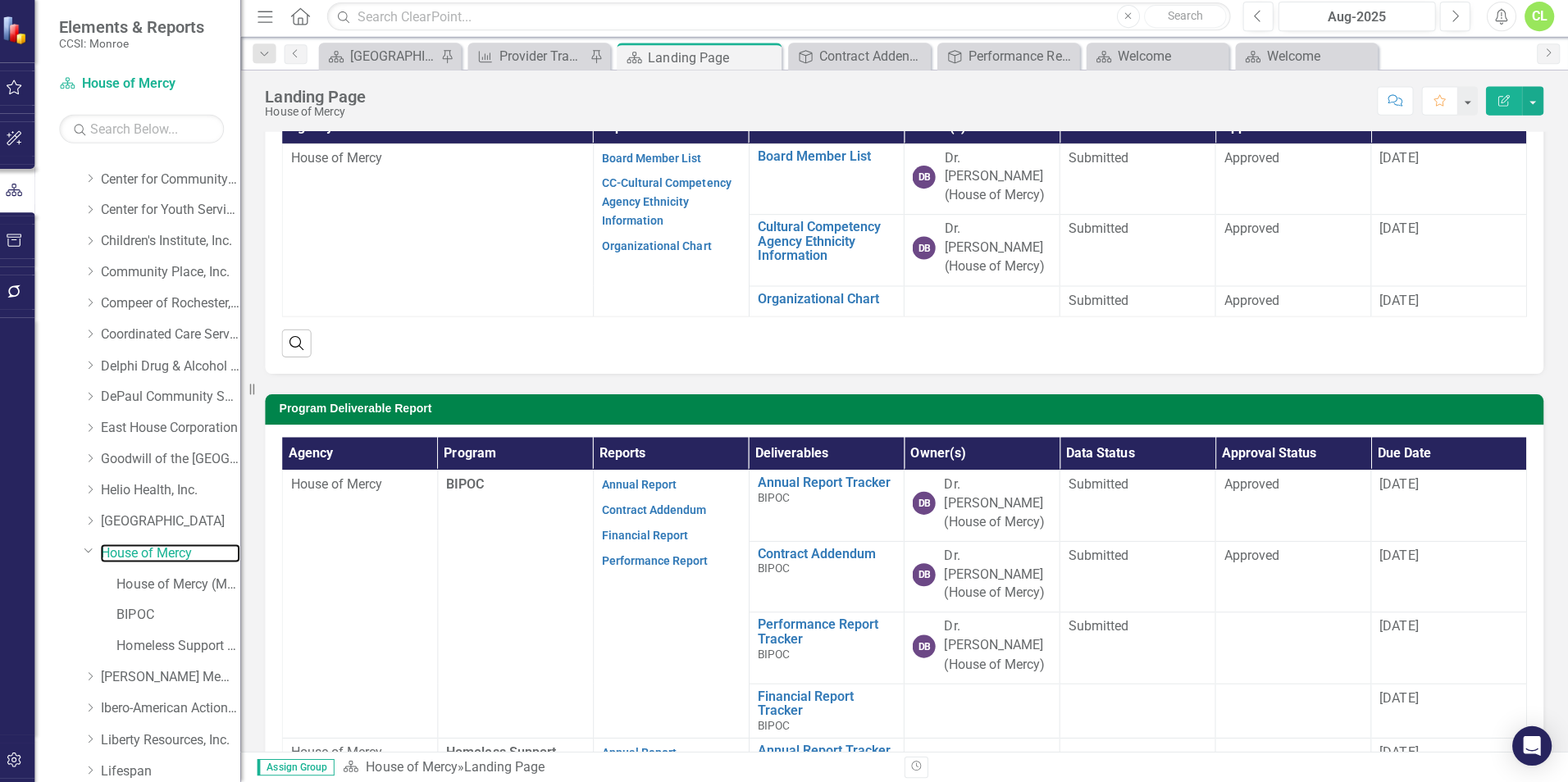
scroll to position [163, 0]
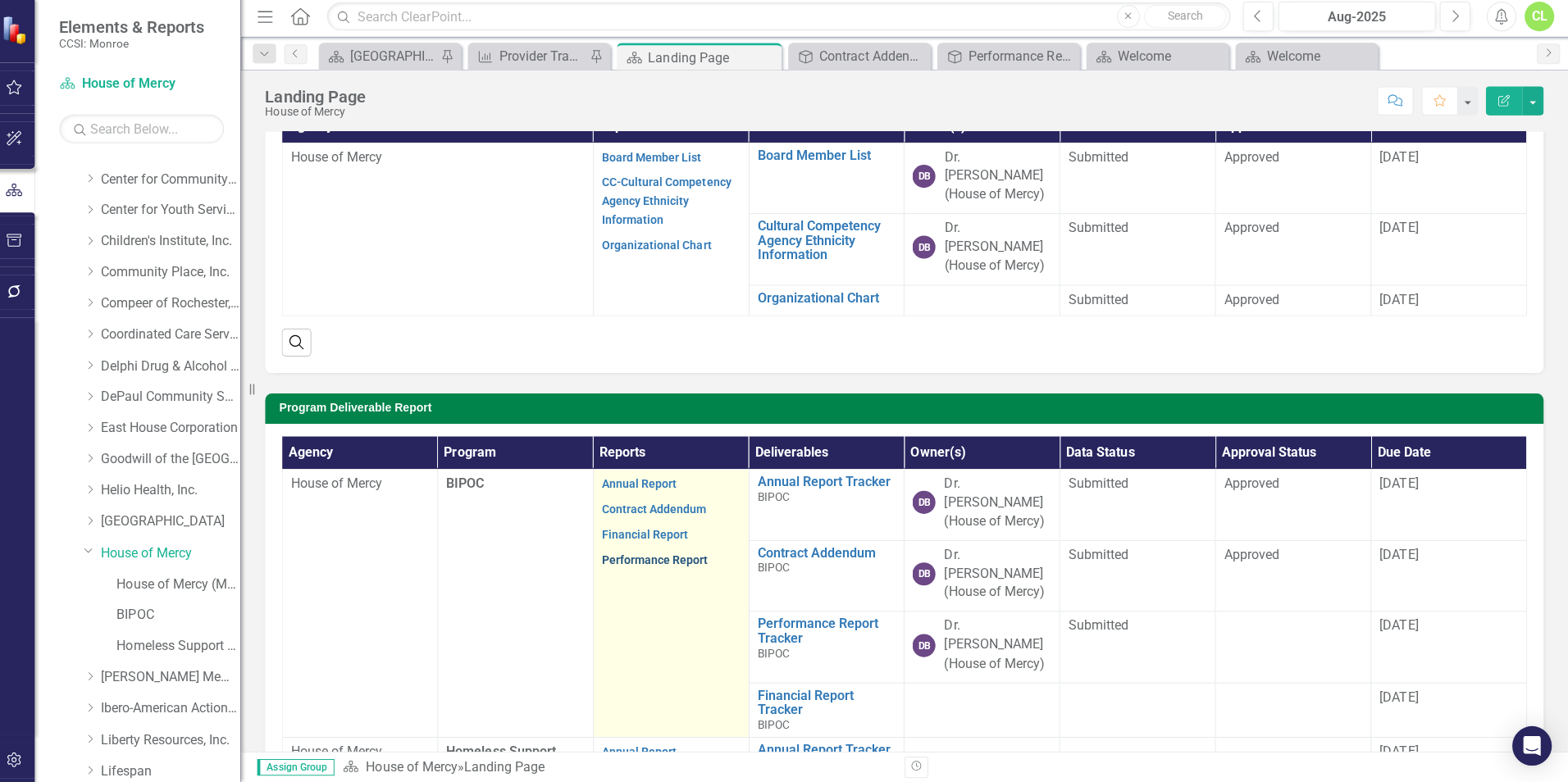
click at [650, 554] on link "Performance Report" at bounding box center [659, 560] width 106 height 13
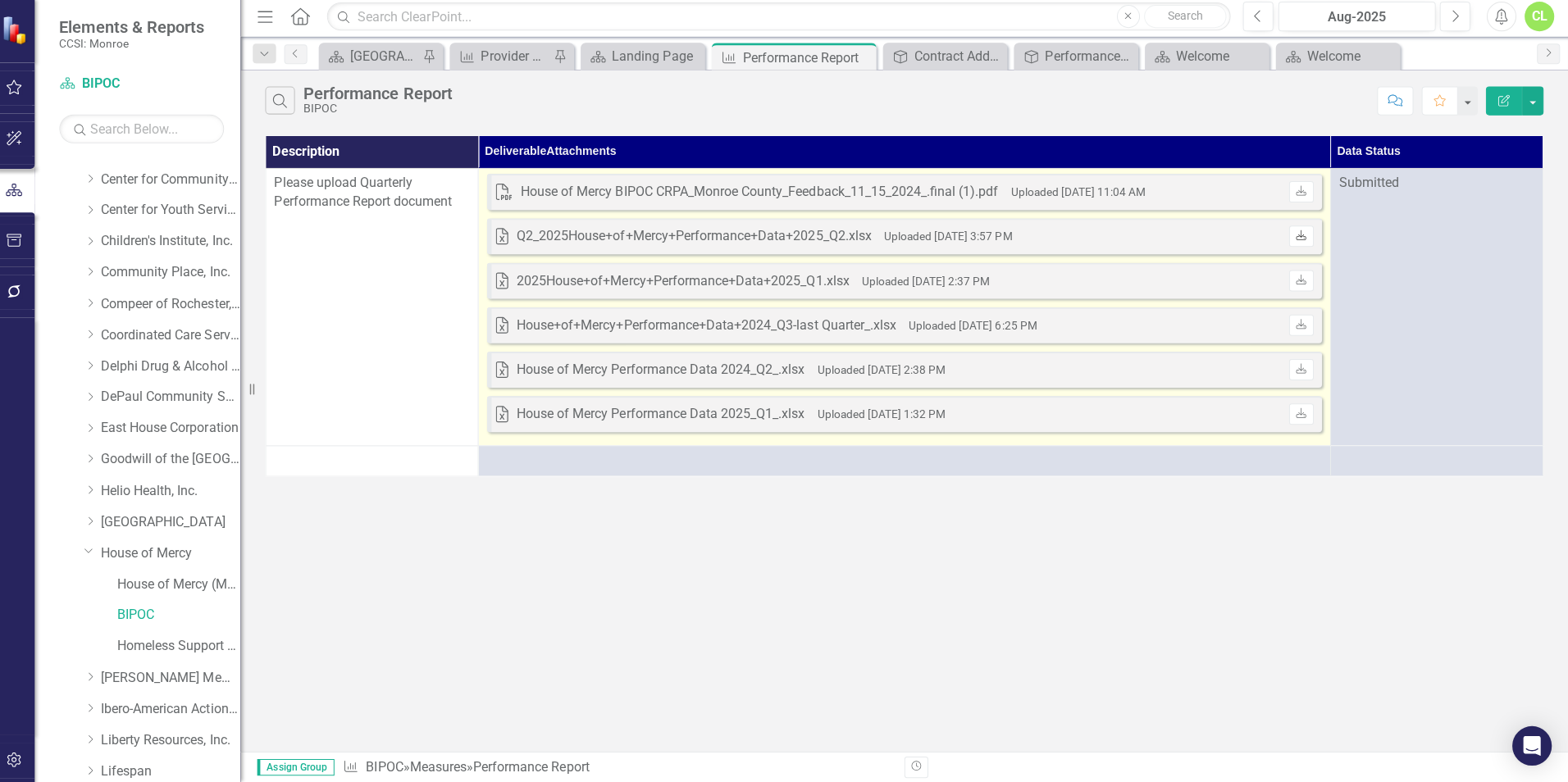
click at [1299, 239] on icon "Download" at bounding box center [1302, 238] width 12 height 10
click at [1295, 233] on link "Download" at bounding box center [1302, 238] width 24 height 21
click at [1294, 235] on link "Download" at bounding box center [1302, 238] width 24 height 21
